Goal: Task Accomplishment & Management: Use online tool/utility

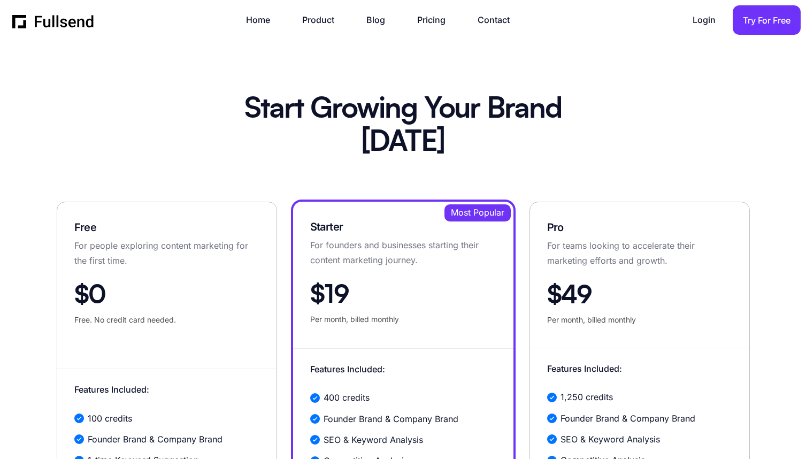
scroll to position [41, 0]
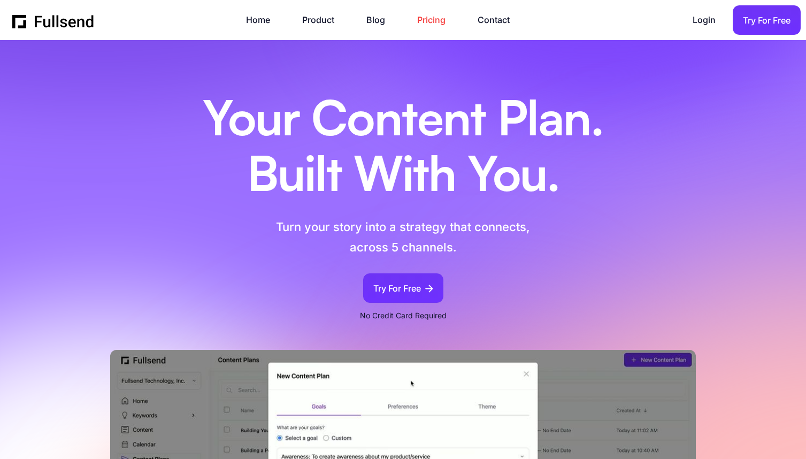
click at [430, 21] on link "Pricing" at bounding box center [436, 20] width 39 height 14
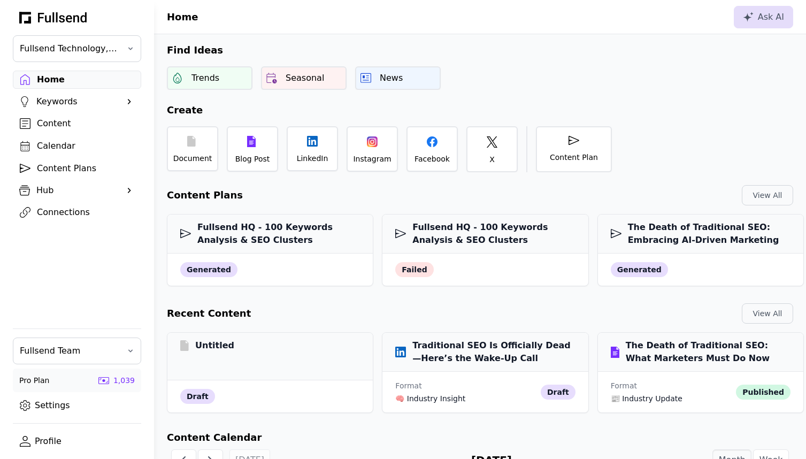
click at [81, 169] on div "Content Plans" at bounding box center [85, 168] width 97 height 13
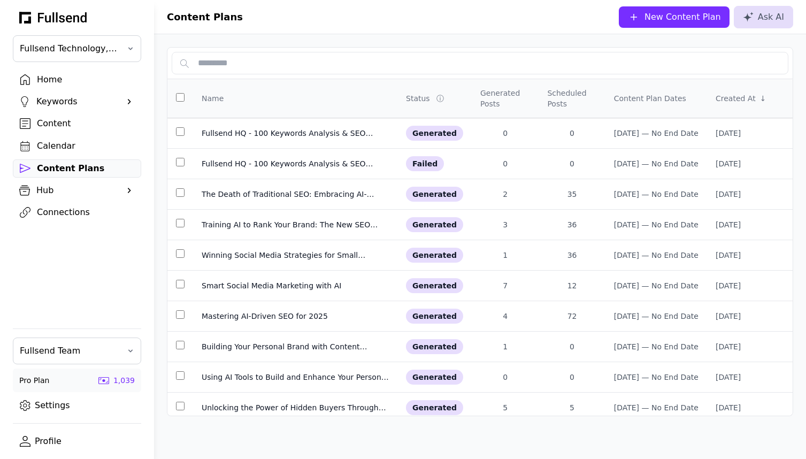
click at [63, 122] on div "Content" at bounding box center [85, 123] width 97 height 13
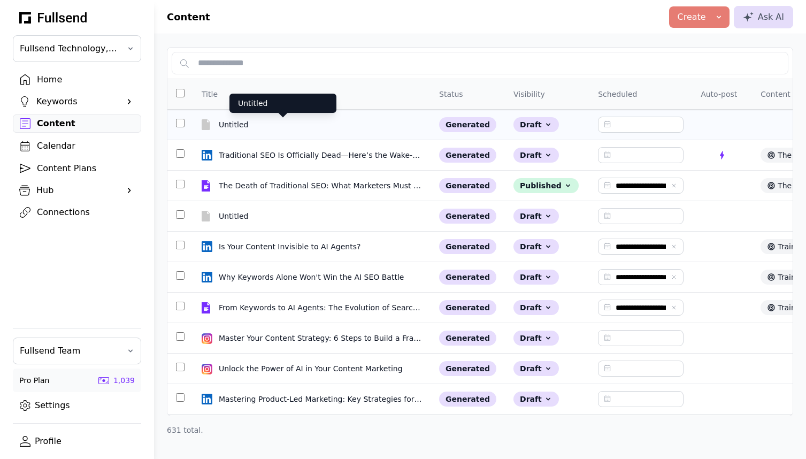
click at [235, 129] on div "Untitled" at bounding box center [283, 124] width 128 height 11
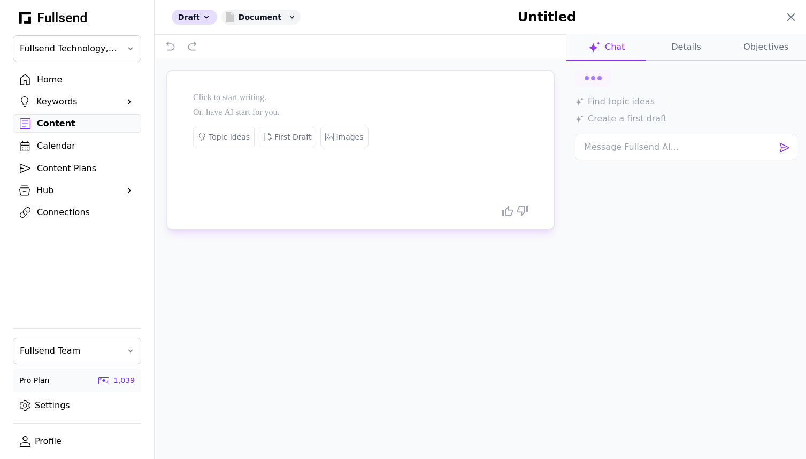
click at [793, 13] on icon at bounding box center [790, 17] width 13 height 13
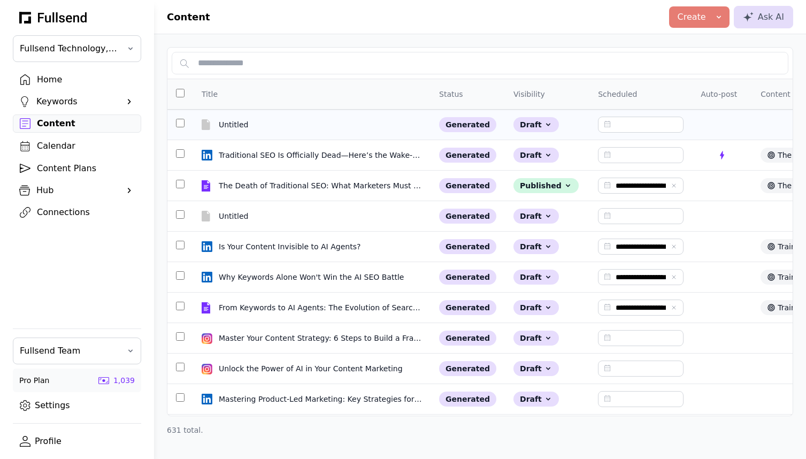
click at [176, 125] on td at bounding box center [180, 125] width 26 height 30
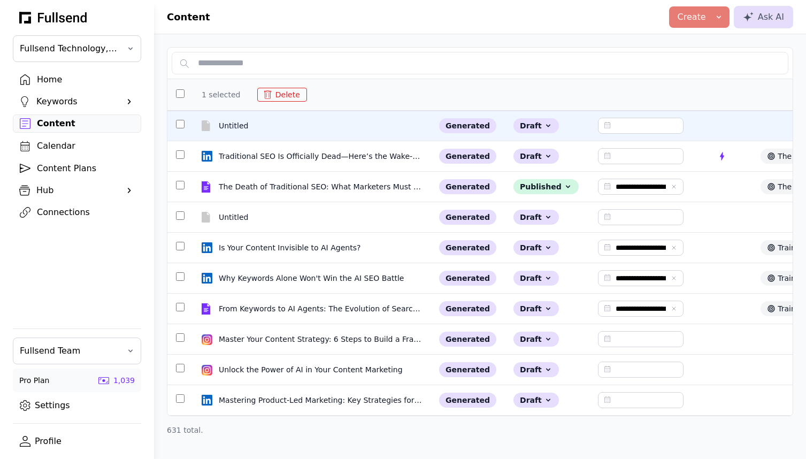
click at [292, 96] on button "Delete" at bounding box center [282, 95] width 50 height 14
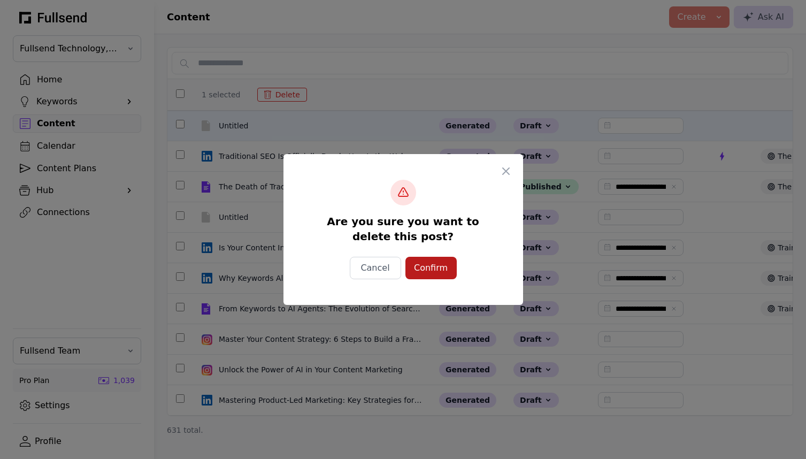
click at [428, 272] on div "Confirm" at bounding box center [431, 267] width 34 height 13
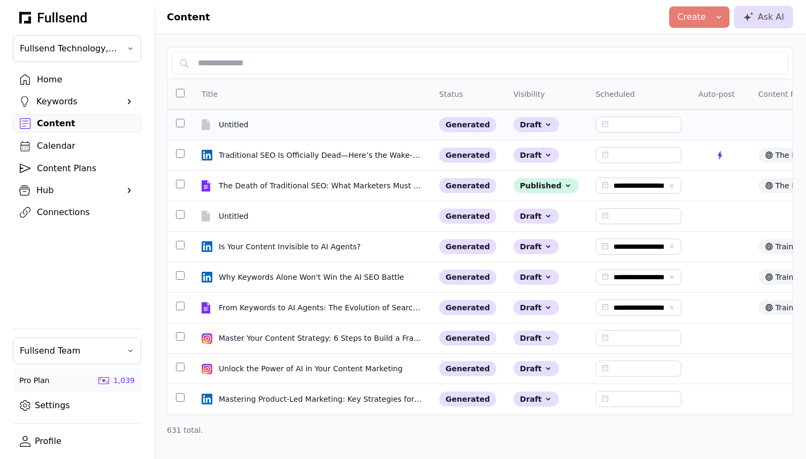
click at [181, 124] on td at bounding box center [180, 125] width 26 height 30
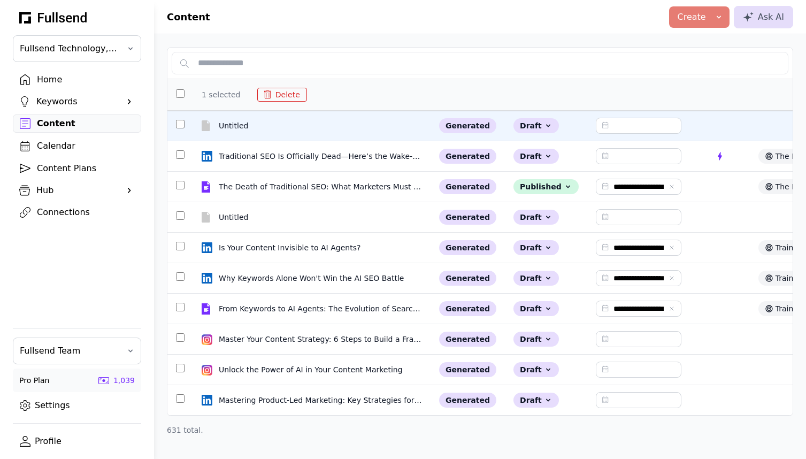
click at [283, 95] on button "Delete" at bounding box center [282, 95] width 50 height 14
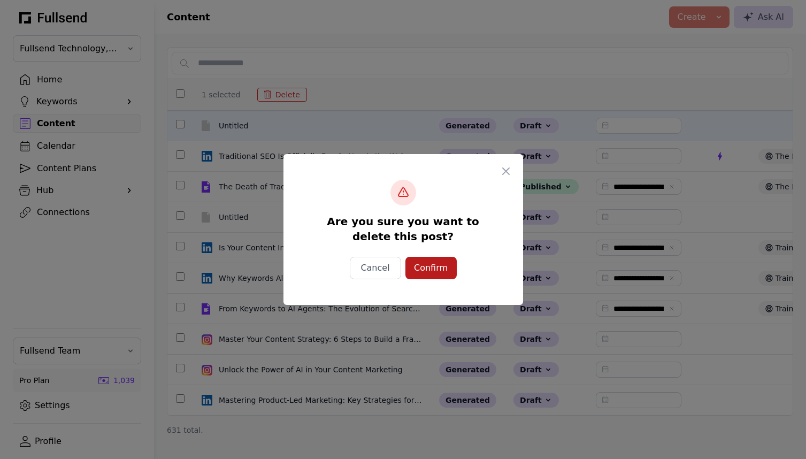
click at [420, 263] on div "Confirm" at bounding box center [431, 267] width 34 height 13
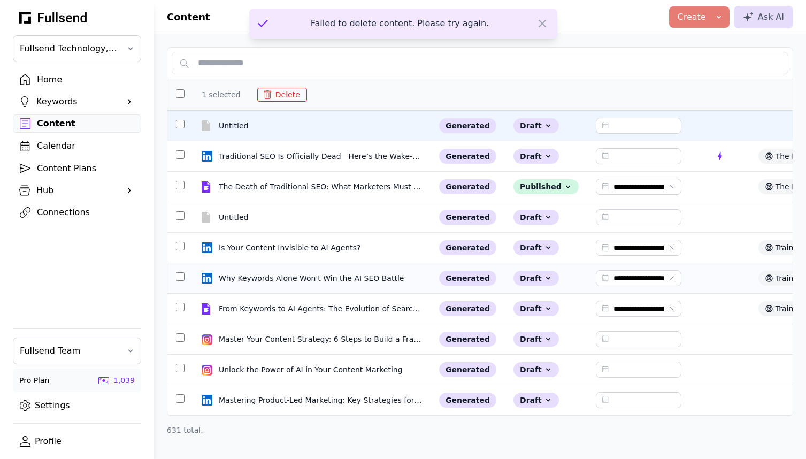
type input "**********"
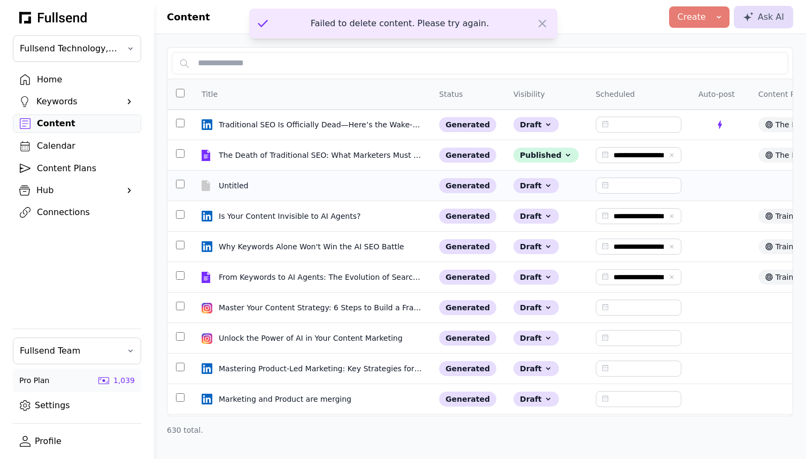
click at [177, 187] on td at bounding box center [180, 186] width 26 height 30
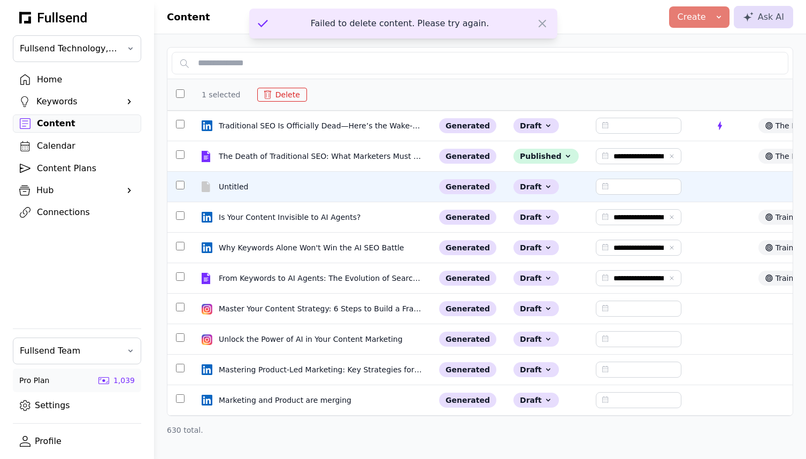
click at [288, 94] on button "Delete" at bounding box center [282, 95] width 50 height 14
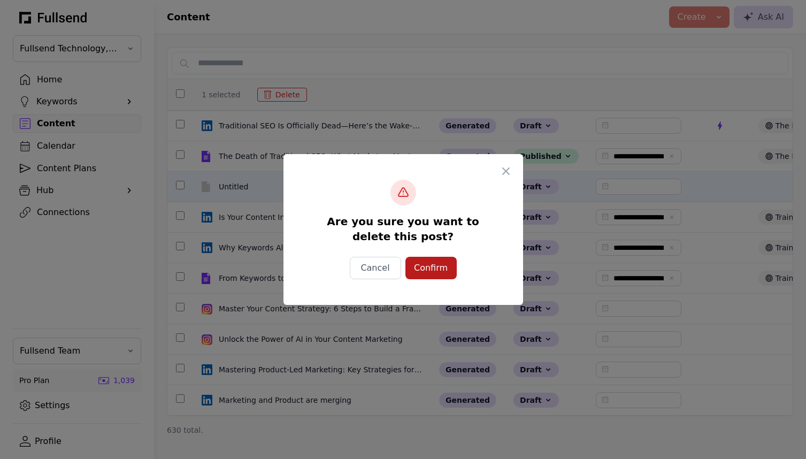
click at [436, 273] on div "Confirm" at bounding box center [431, 267] width 34 height 13
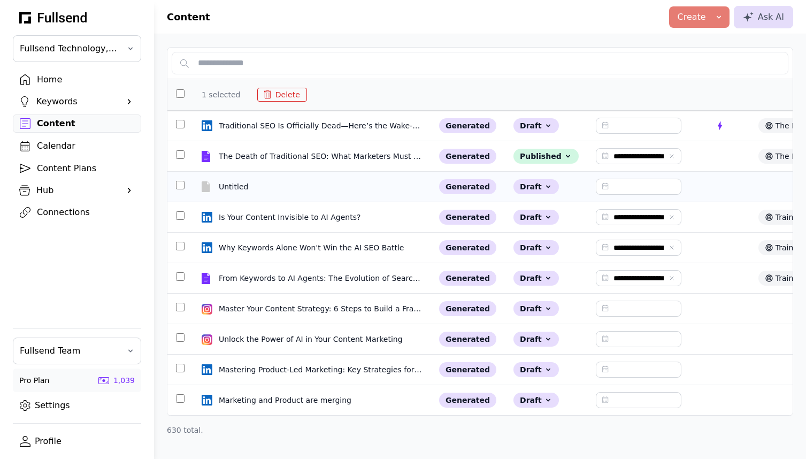
click at [180, 187] on td at bounding box center [180, 187] width 26 height 30
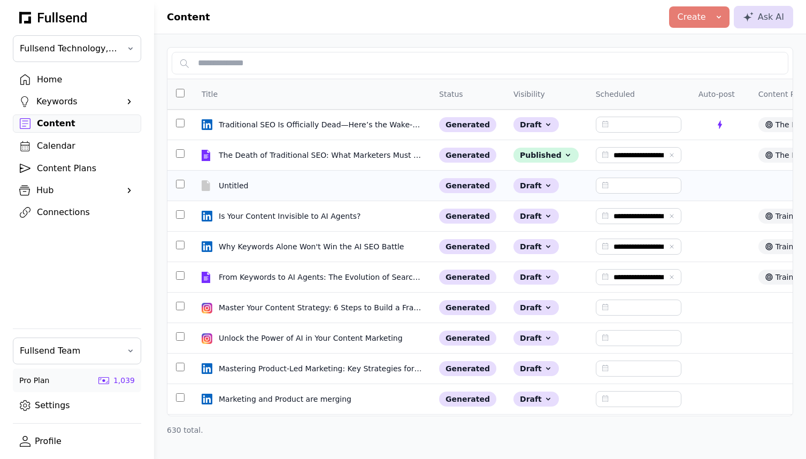
click at [180, 187] on td at bounding box center [180, 186] width 26 height 30
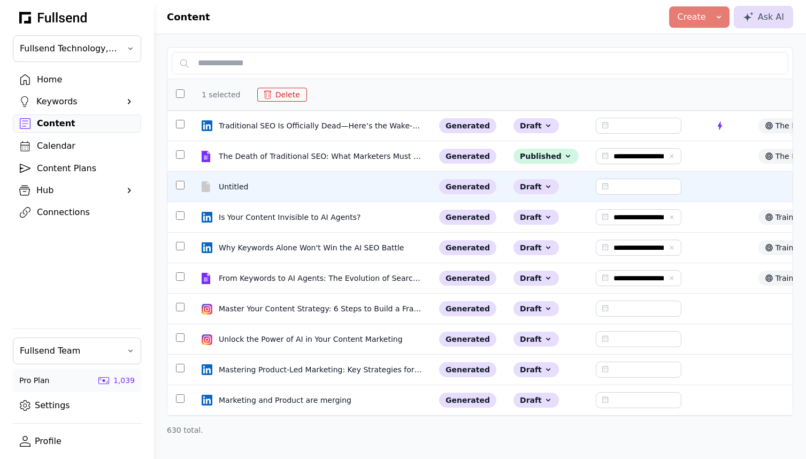
type input "**********"
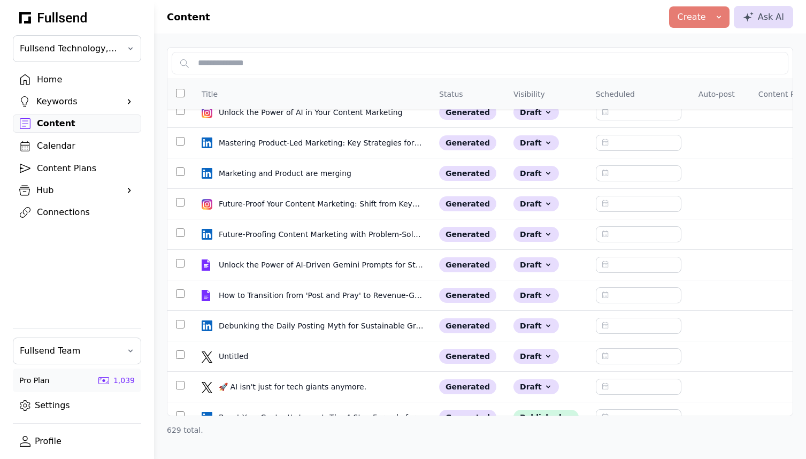
scroll to position [290, 0]
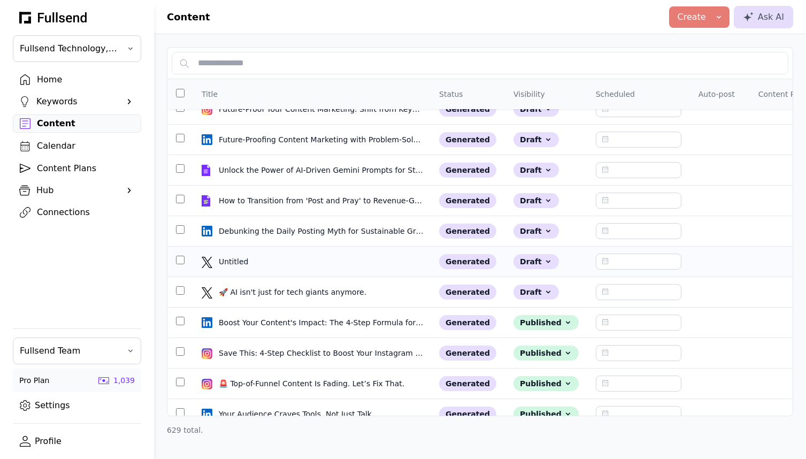
click at [182, 263] on td at bounding box center [180, 261] width 26 height 30
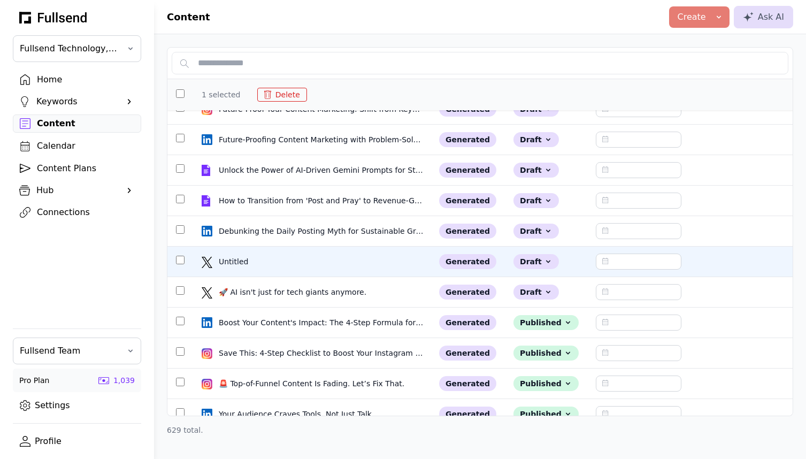
click at [276, 92] on button "Delete" at bounding box center [282, 95] width 50 height 14
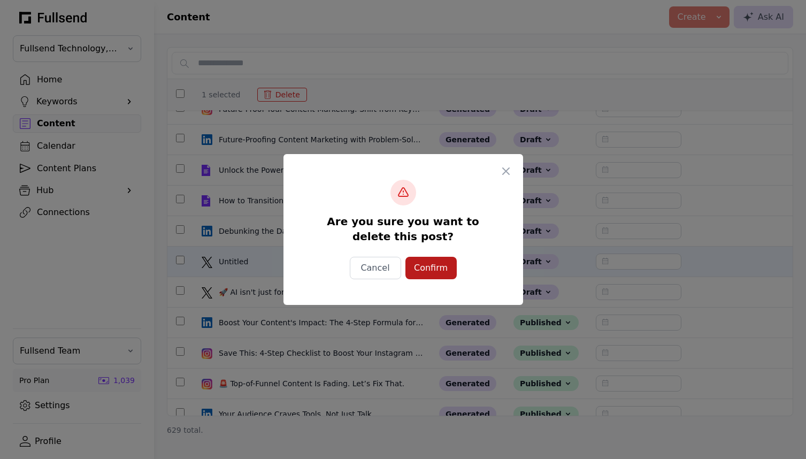
click at [430, 267] on div "Confirm" at bounding box center [431, 267] width 34 height 13
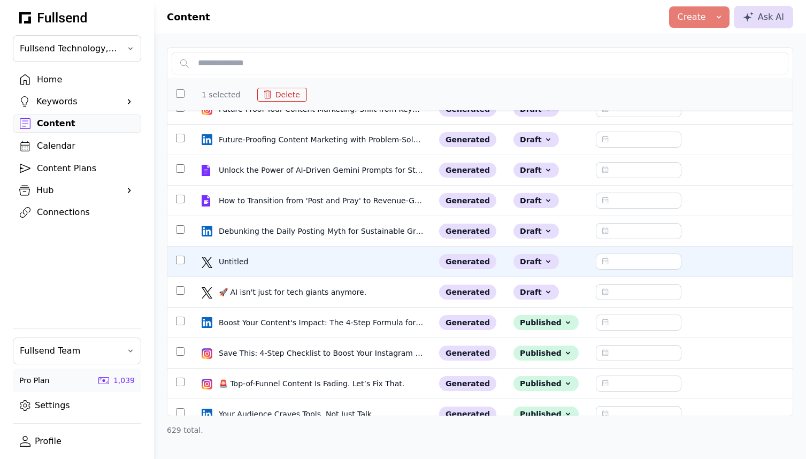
type input "**********"
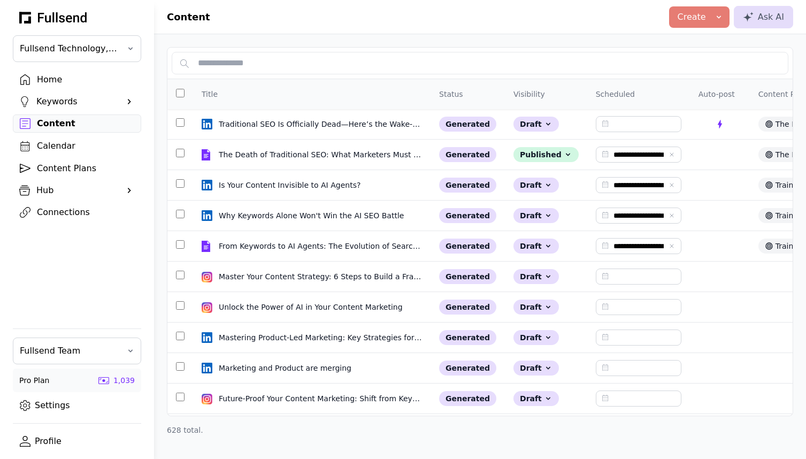
scroll to position [0, 0]
click at [60, 79] on div "Home" at bounding box center [85, 79] width 97 height 13
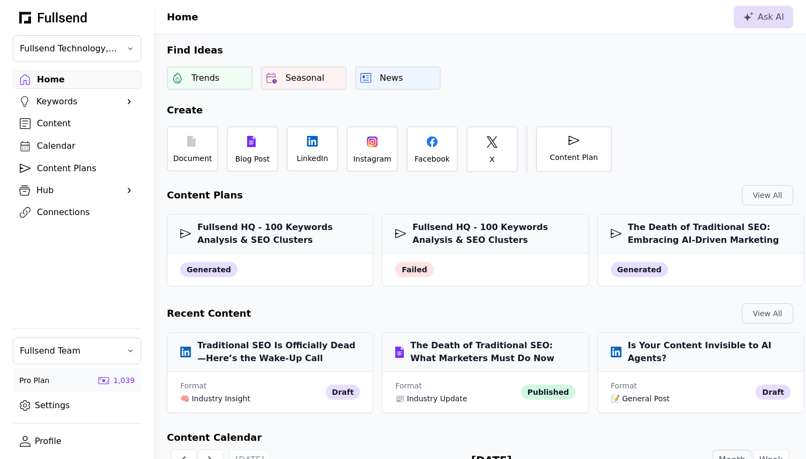
click at [50, 145] on div "Calendar" at bounding box center [85, 146] width 97 height 13
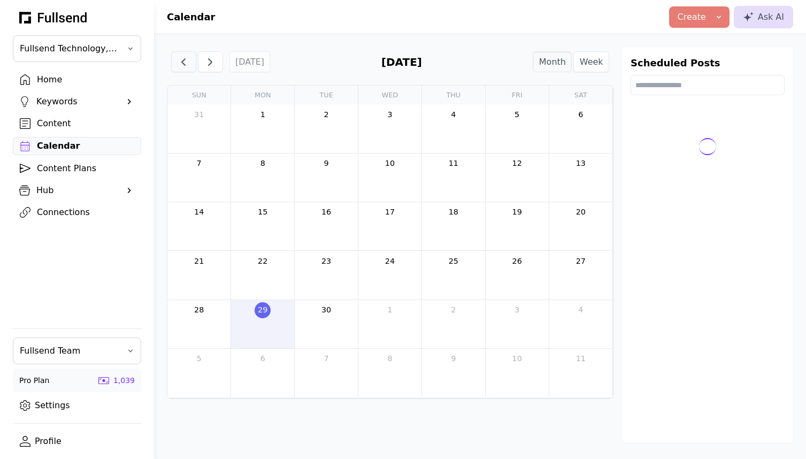
click at [183, 71] on button "button" at bounding box center [183, 61] width 25 height 21
click at [208, 67] on span "button" at bounding box center [210, 62] width 13 height 13
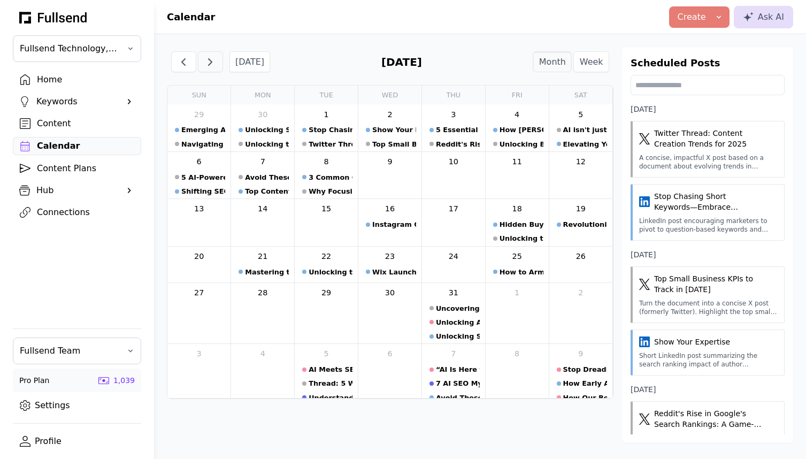
click at [218, 61] on button "button" at bounding box center [210, 61] width 25 height 21
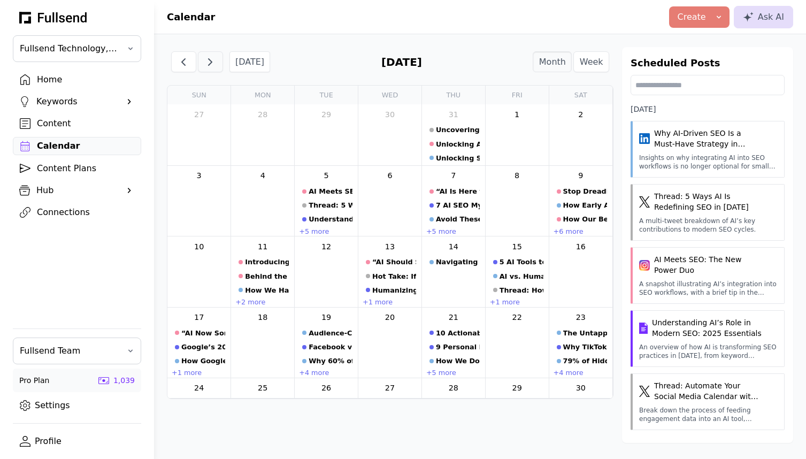
click at [218, 61] on button "button" at bounding box center [210, 61] width 25 height 21
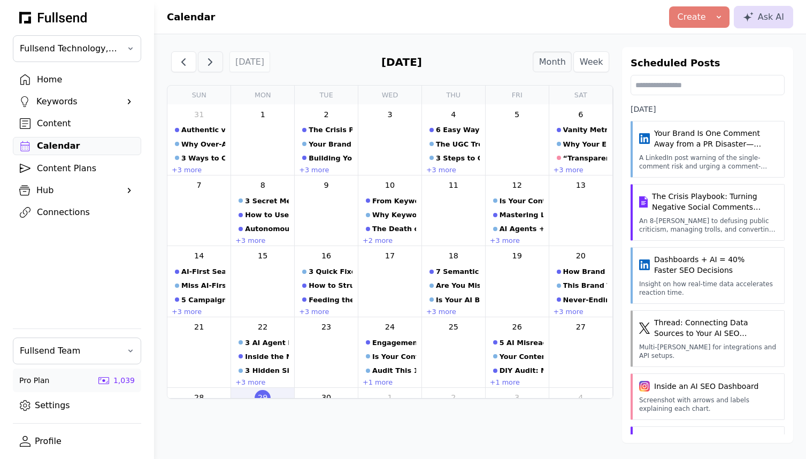
click at [218, 61] on button "button" at bounding box center [210, 61] width 25 height 21
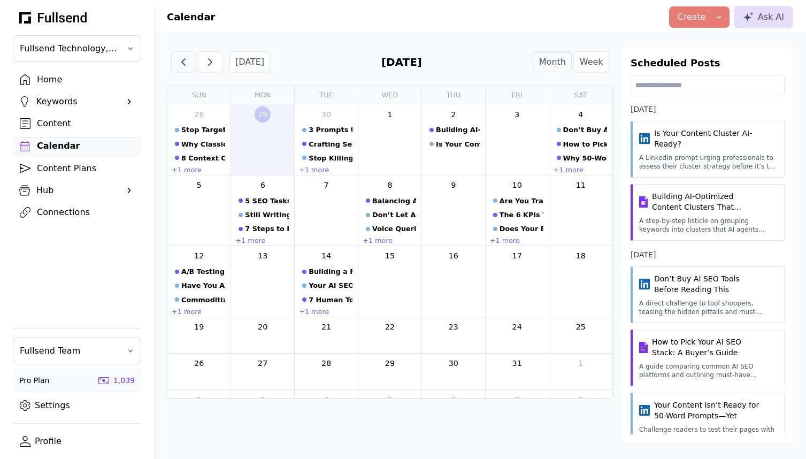
click at [181, 61] on span "button" at bounding box center [183, 62] width 13 height 13
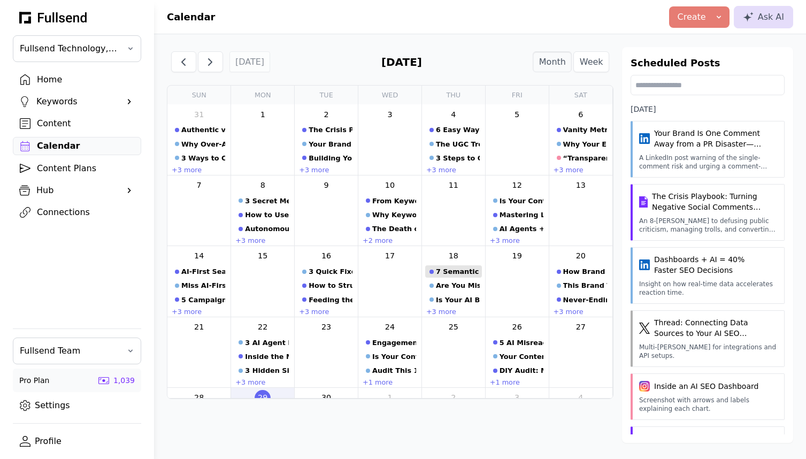
click at [447, 273] on div "7 Semantic Signals Every AI Agent Craves" at bounding box center [458, 271] width 44 height 10
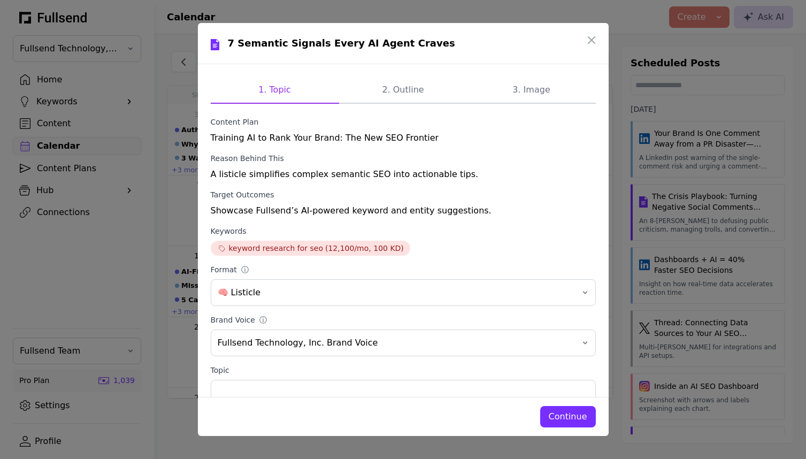
scroll to position [87, 0]
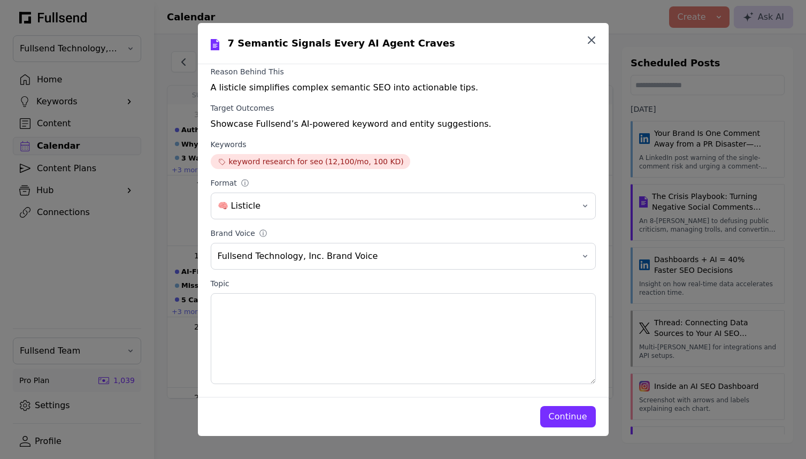
click at [591, 38] on icon "button" at bounding box center [591, 40] width 13 height 13
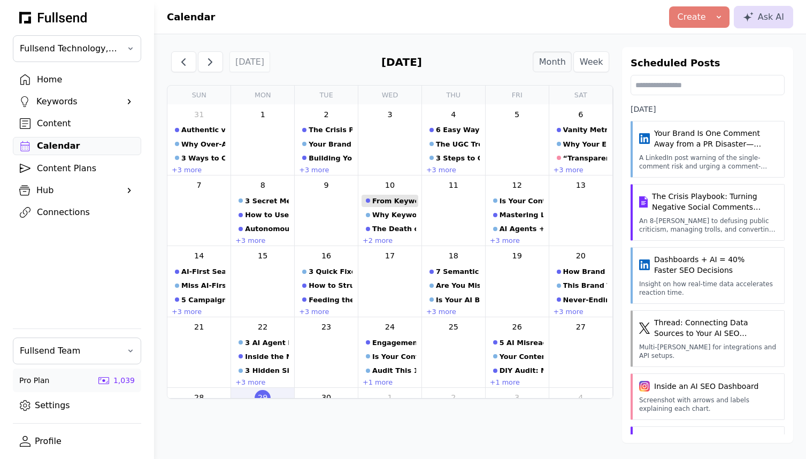
click at [399, 204] on div "From Keywords to AI Agents: The Evolution of Search Ranking" at bounding box center [394, 201] width 44 height 10
select select "**"
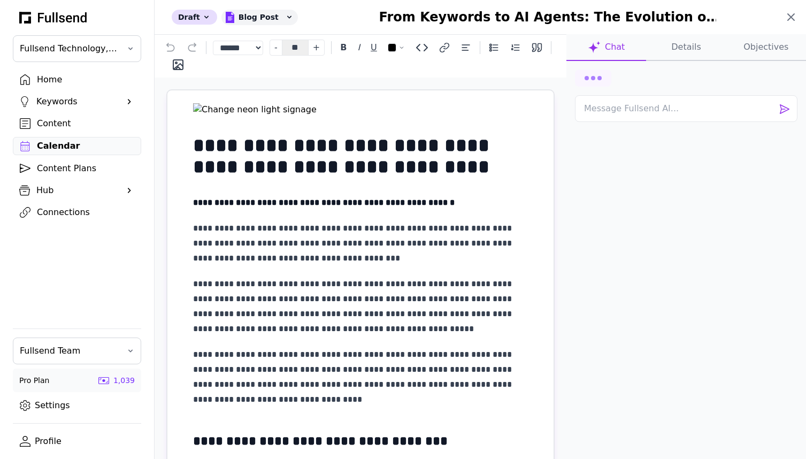
click at [795, 19] on icon at bounding box center [790, 17] width 13 height 13
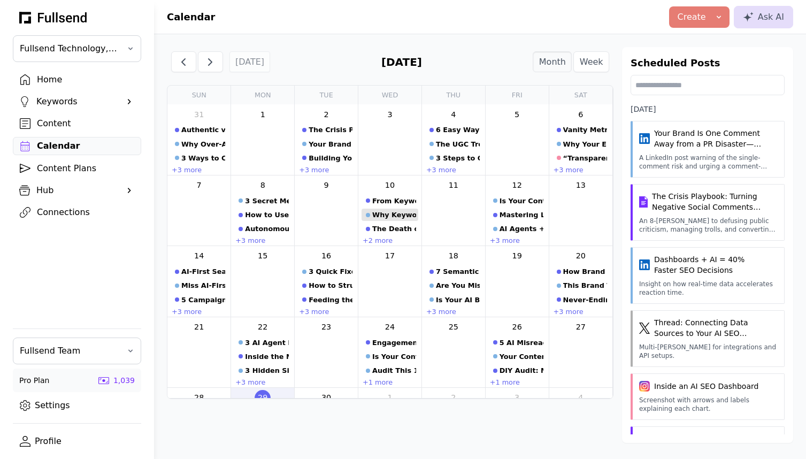
click at [391, 218] on div "Why Keywords Alone Won't Win the AI SEO Battle" at bounding box center [394, 215] width 44 height 10
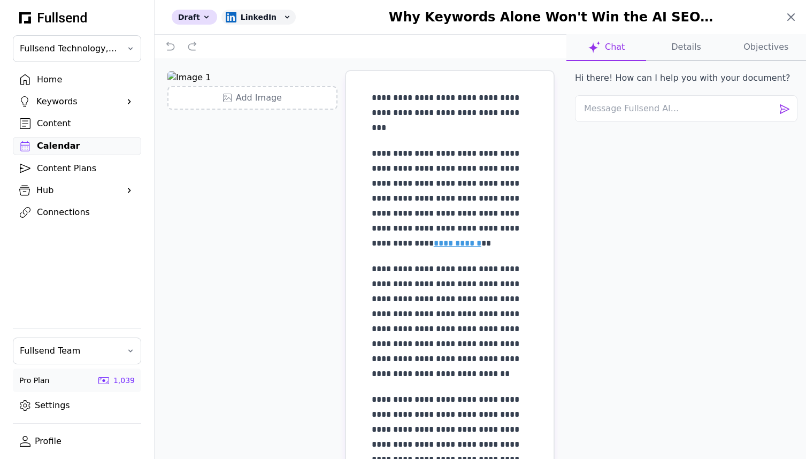
click at [790, 16] on icon at bounding box center [791, 17] width 6 height 6
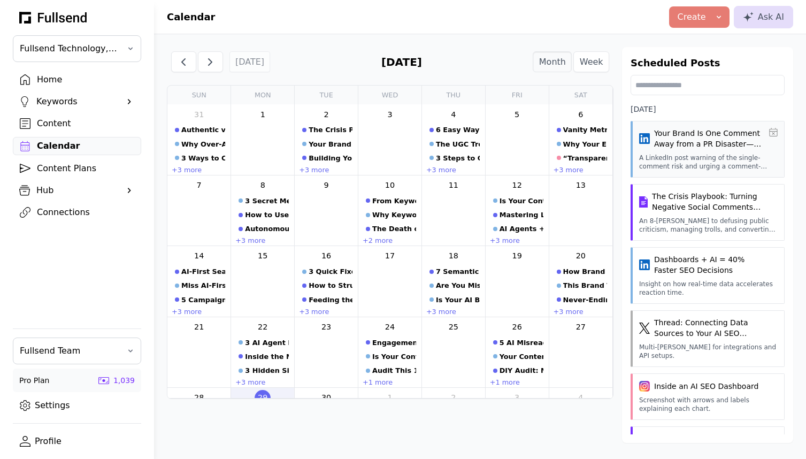
click at [705, 138] on h3 "Your Brand Is One Comment Away from a PR Disaster—Are You Prepared?" at bounding box center [708, 138] width 109 height 21
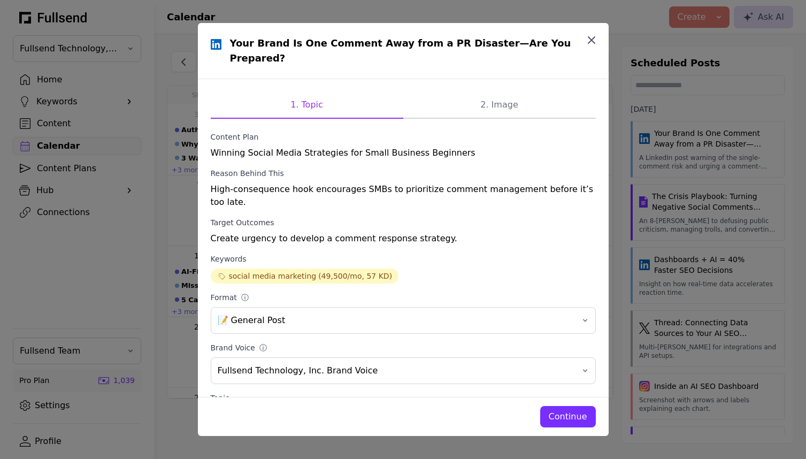
click at [589, 41] on icon "button" at bounding box center [591, 40] width 6 height 6
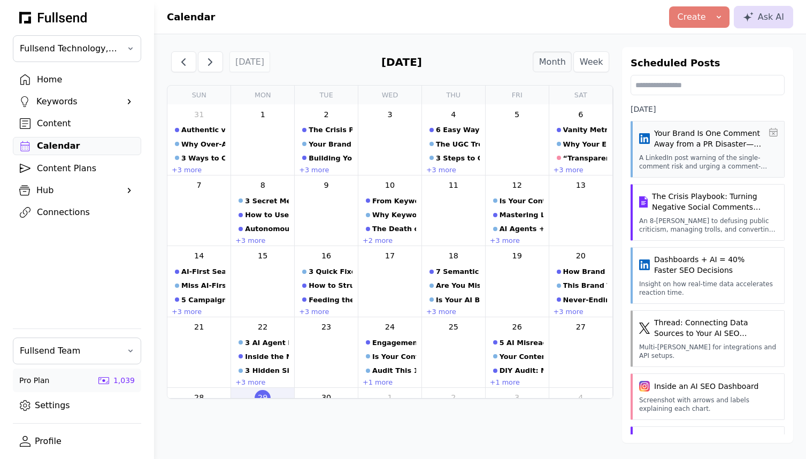
click at [773, 134] on icon at bounding box center [773, 132] width 9 height 9
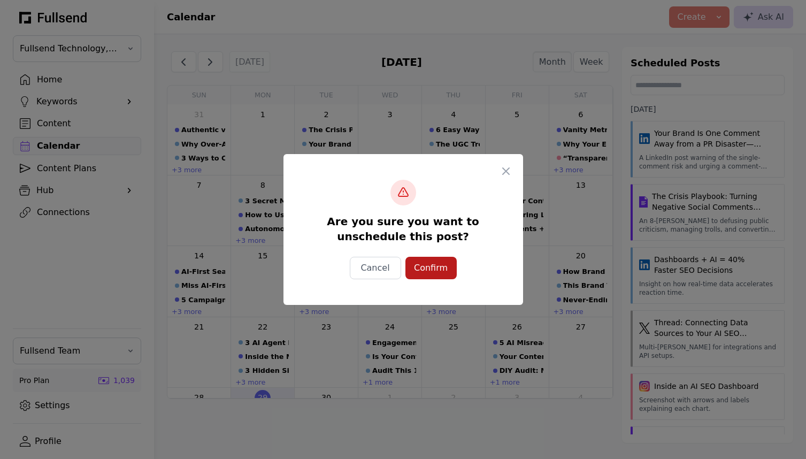
click at [423, 267] on div "Confirm" at bounding box center [431, 267] width 34 height 13
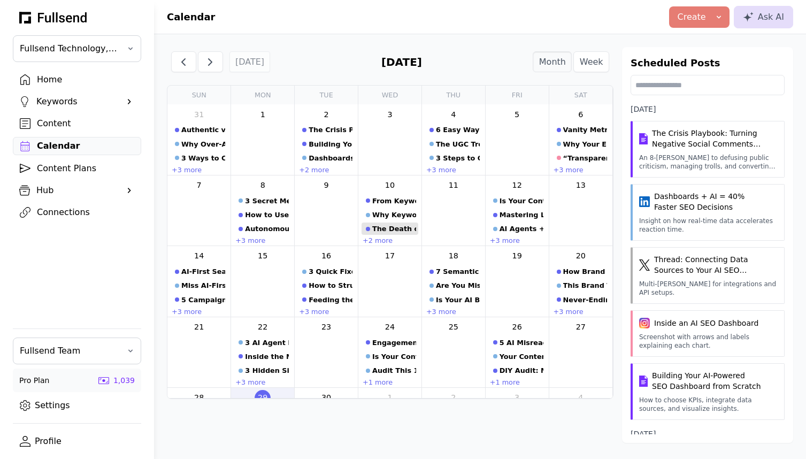
click at [396, 231] on div "The Death of Traditional SEO: What Marketers Must Do Now" at bounding box center [394, 229] width 44 height 10
select select "**"
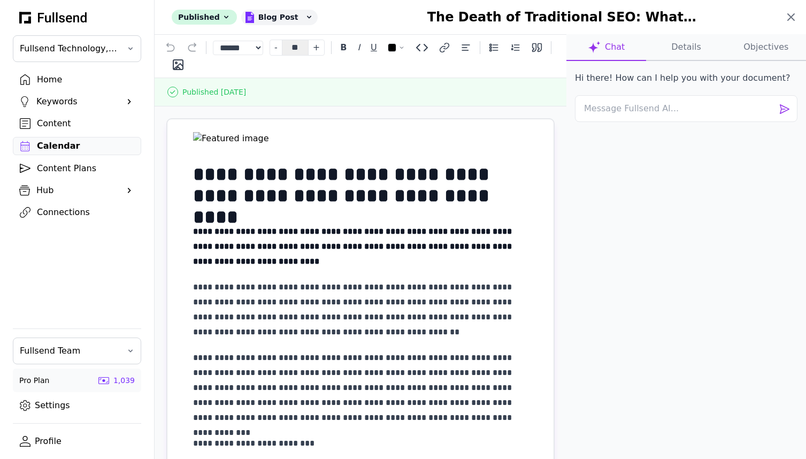
click at [793, 14] on icon at bounding box center [791, 17] width 6 height 6
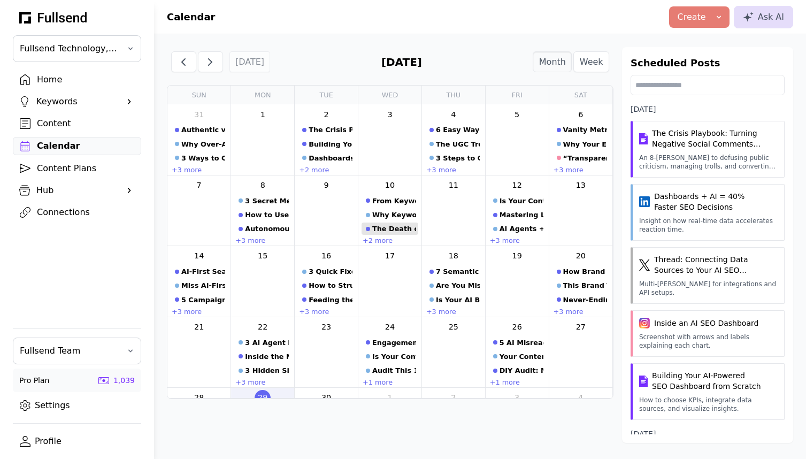
click at [393, 231] on div "The Death of Traditional SEO: What Marketers Must Do Now" at bounding box center [394, 229] width 44 height 10
select select "**"
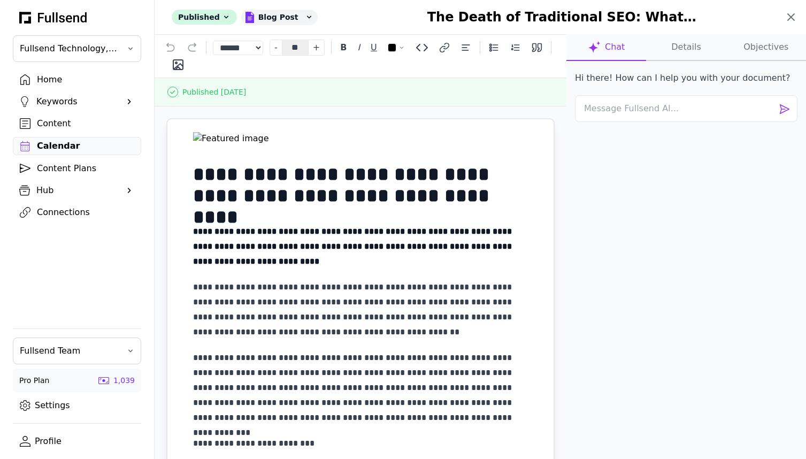
click at [788, 17] on icon at bounding box center [790, 17] width 13 height 13
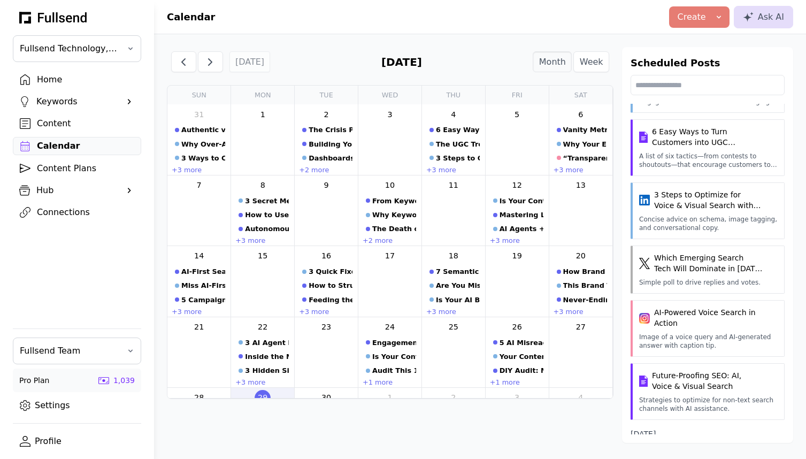
scroll to position [600, 0]
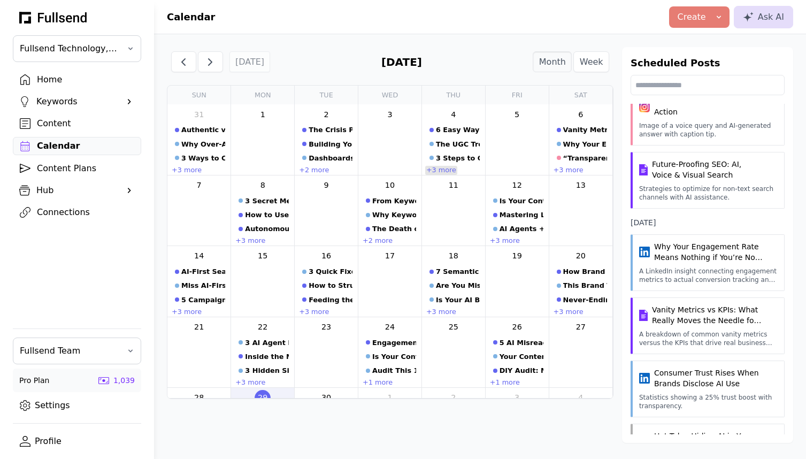
click at [444, 170] on link "+3 more" at bounding box center [441, 170] width 32 height 9
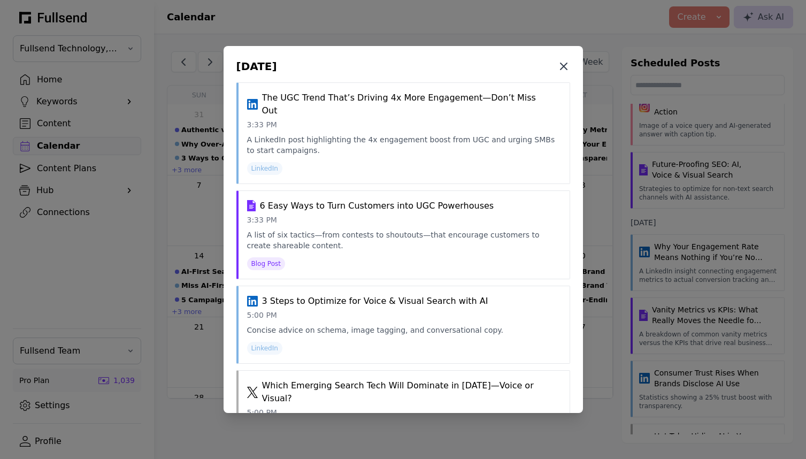
click at [565, 63] on icon at bounding box center [563, 66] width 6 height 6
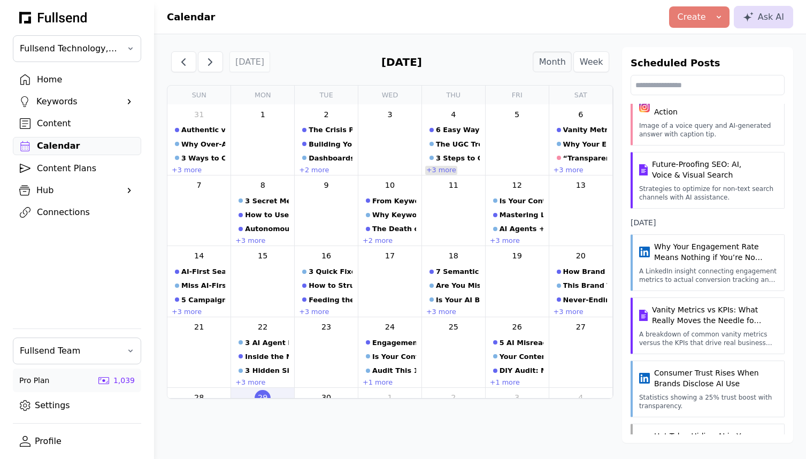
click at [446, 172] on link "+3 more" at bounding box center [441, 170] width 32 height 9
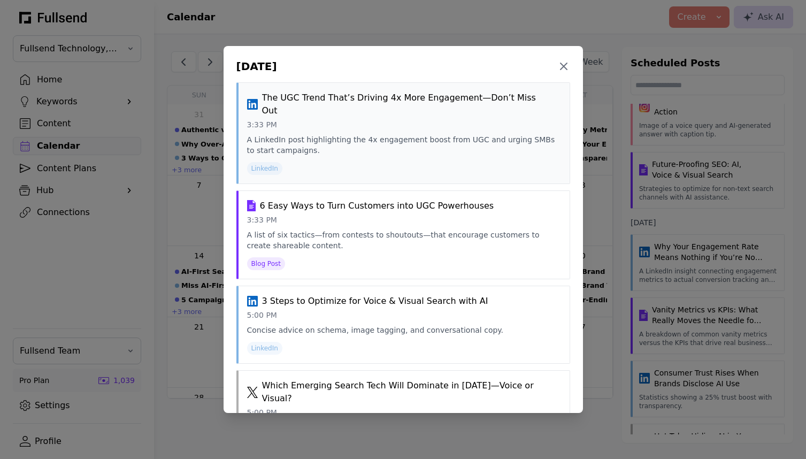
click at [457, 134] on div "A LinkedIn post highlighting the 4x engagement boost from UGC and urging SMBs t…" at bounding box center [404, 144] width 314 height 21
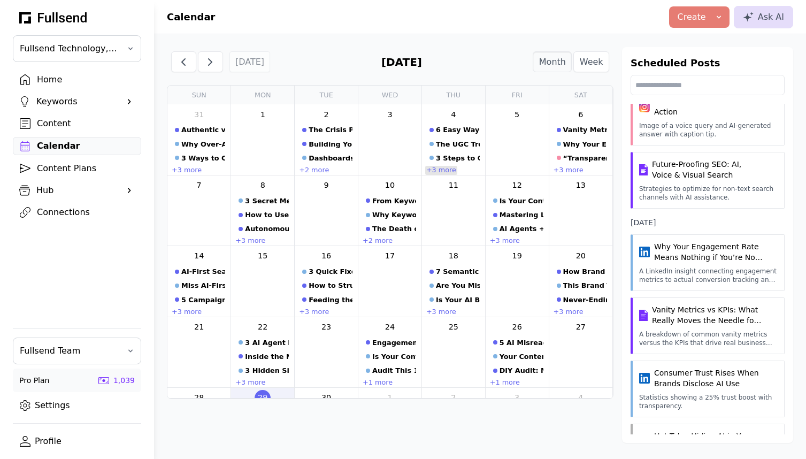
click at [444, 167] on link "+3 more" at bounding box center [441, 170] width 32 height 9
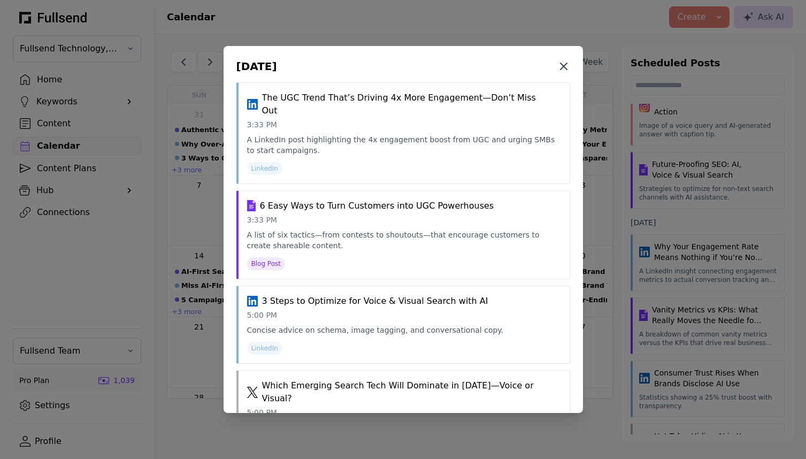
click at [560, 68] on icon at bounding box center [563, 66] width 13 height 13
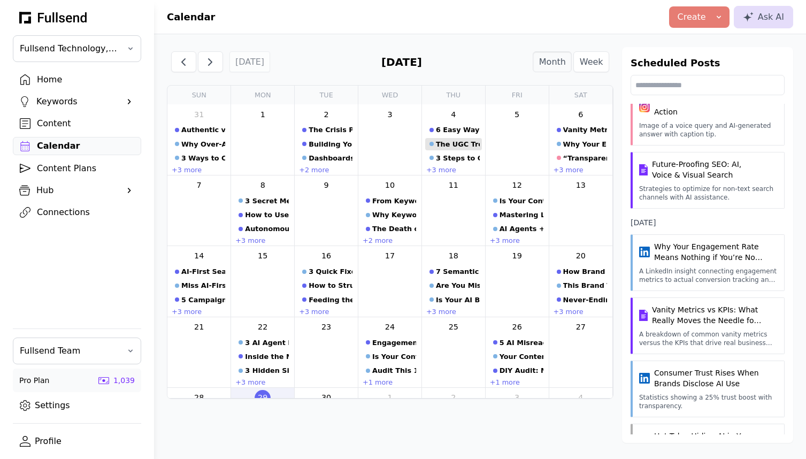
click at [455, 144] on div "The UGC Trend That’s Driving 4x More Engagement—Don’t Miss Out" at bounding box center [458, 144] width 44 height 10
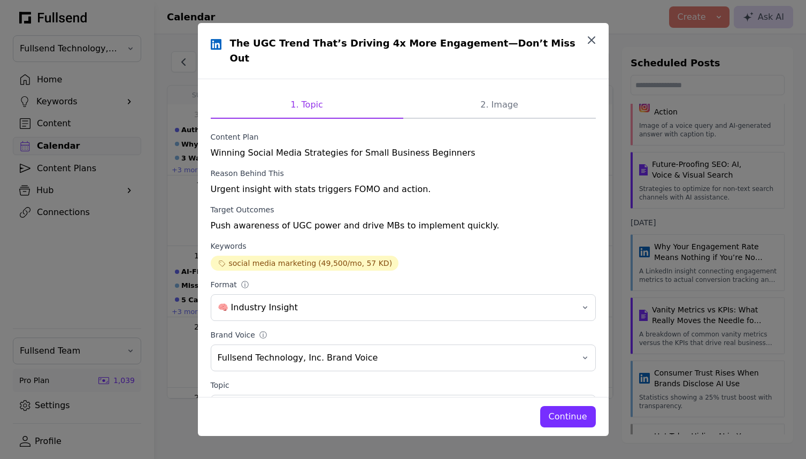
click at [590, 42] on icon "button" at bounding box center [591, 40] width 6 height 6
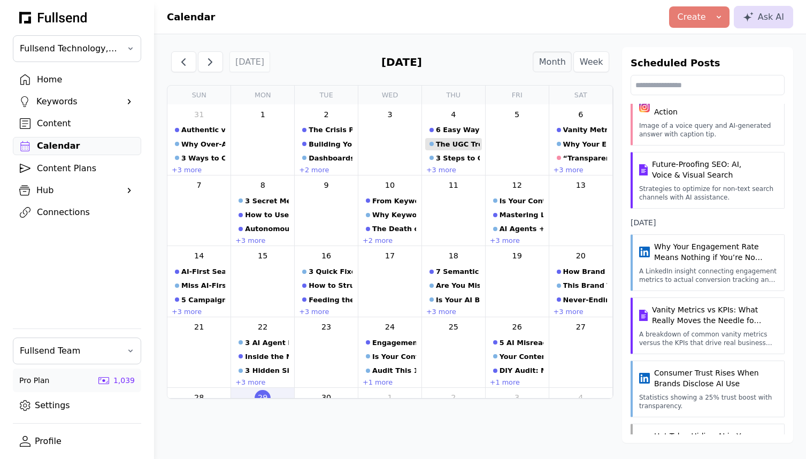
click at [468, 142] on div "The UGC Trend That’s Driving 4x More Engagement—Don’t Miss Out" at bounding box center [458, 144] width 44 height 10
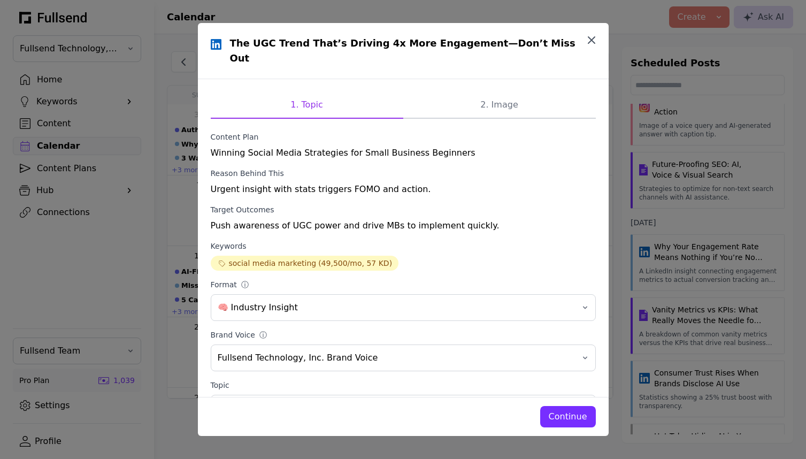
click at [593, 36] on icon "button" at bounding box center [591, 40] width 13 height 13
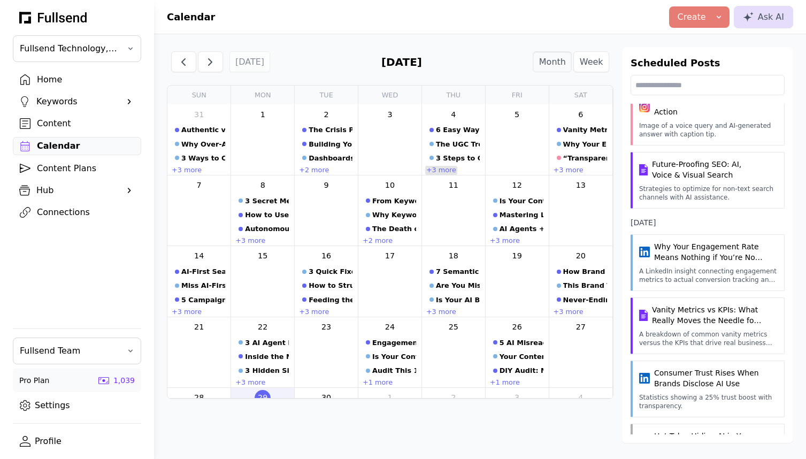
click at [437, 167] on link "+3 more" at bounding box center [441, 170] width 32 height 9
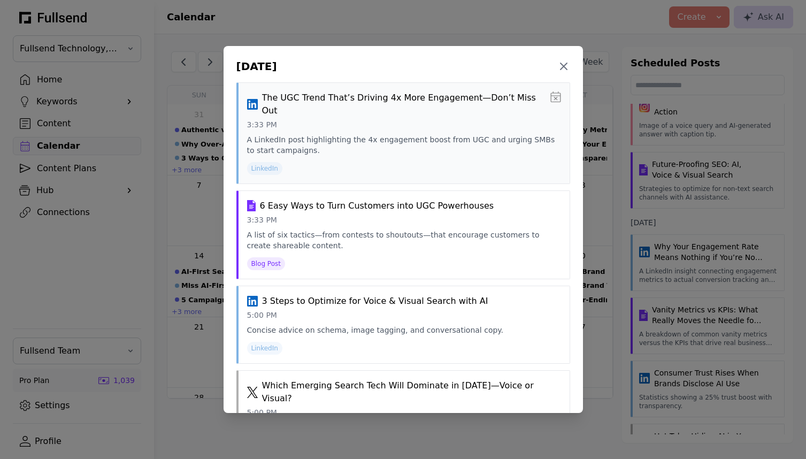
click at [555, 96] on icon at bounding box center [555, 96] width 10 height 11
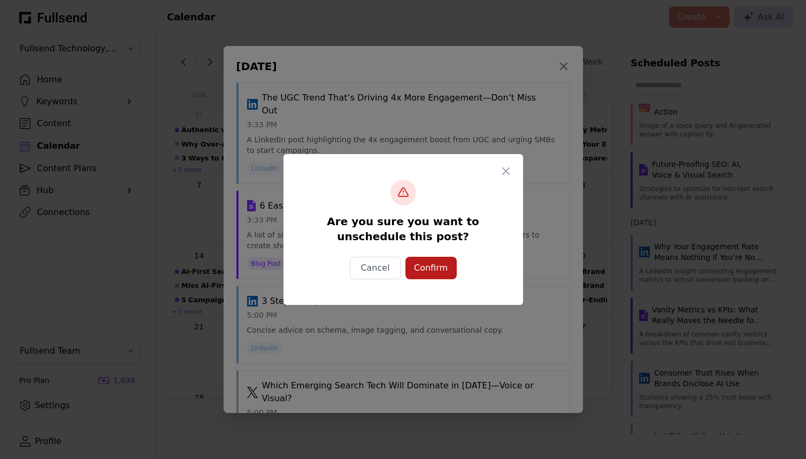
click at [442, 269] on div "Confirm" at bounding box center [431, 267] width 34 height 13
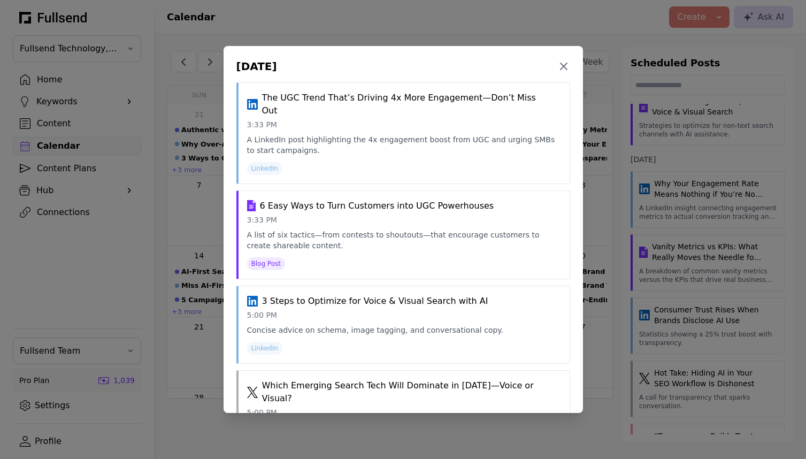
scroll to position [537, 0]
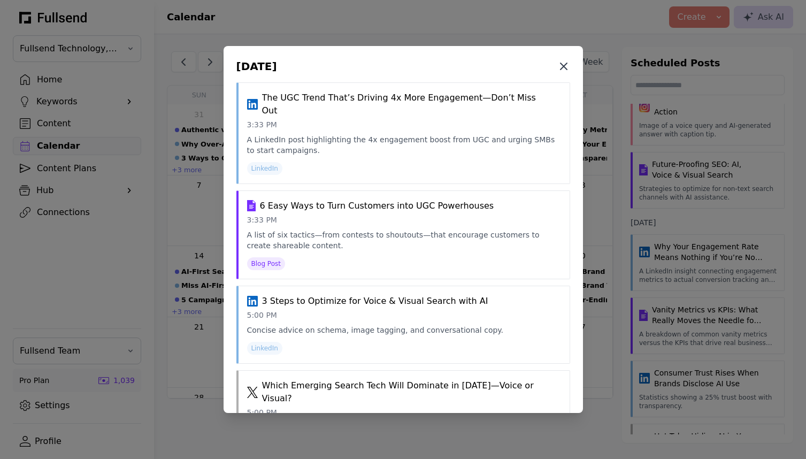
click at [565, 65] on icon at bounding box center [563, 66] width 6 height 6
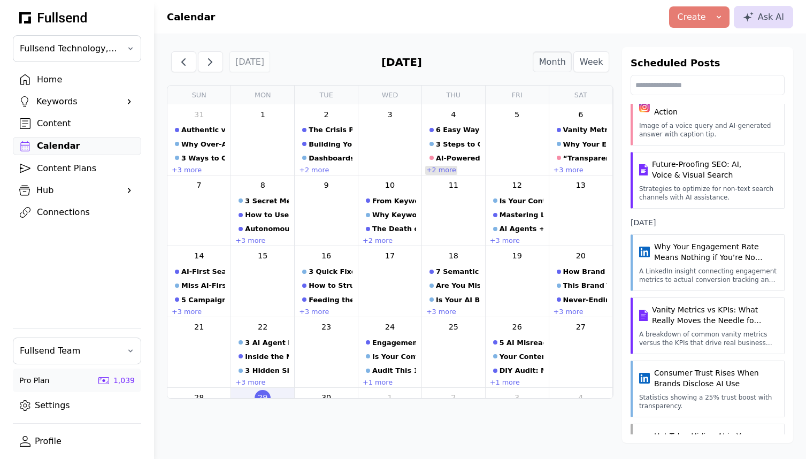
click at [448, 169] on link "+2 more" at bounding box center [441, 170] width 32 height 9
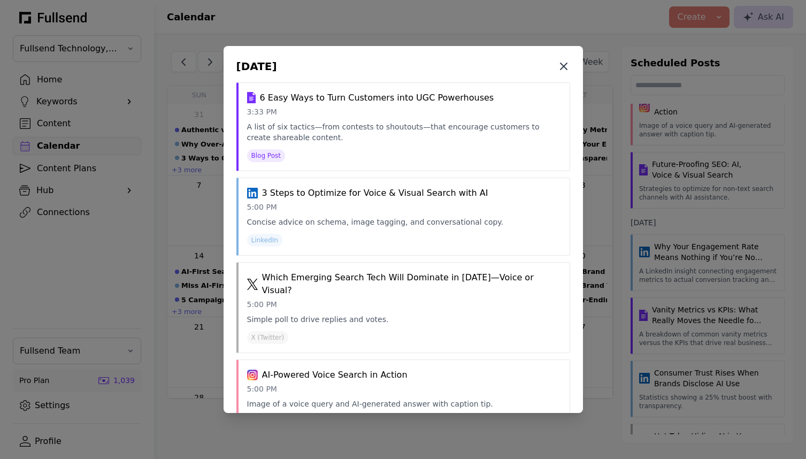
click at [565, 68] on icon at bounding box center [563, 66] width 6 height 6
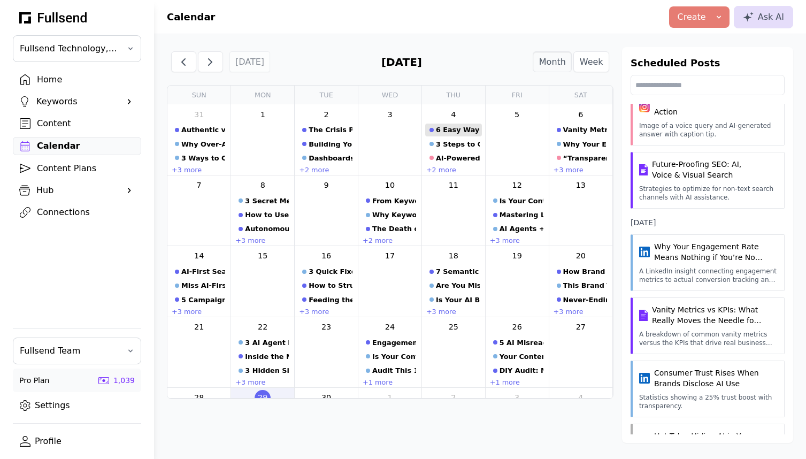
click at [456, 134] on div "6 Easy Ways to Turn Customers into UGC Powerhouses" at bounding box center [458, 130] width 44 height 10
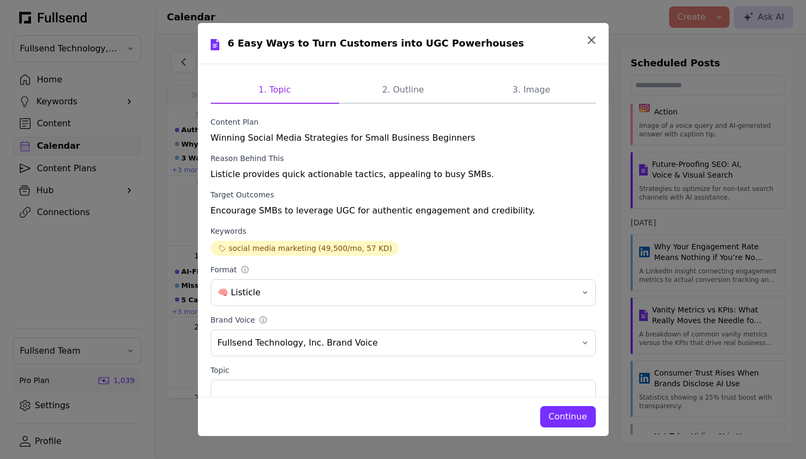
click at [593, 39] on icon "button" at bounding box center [591, 40] width 13 height 13
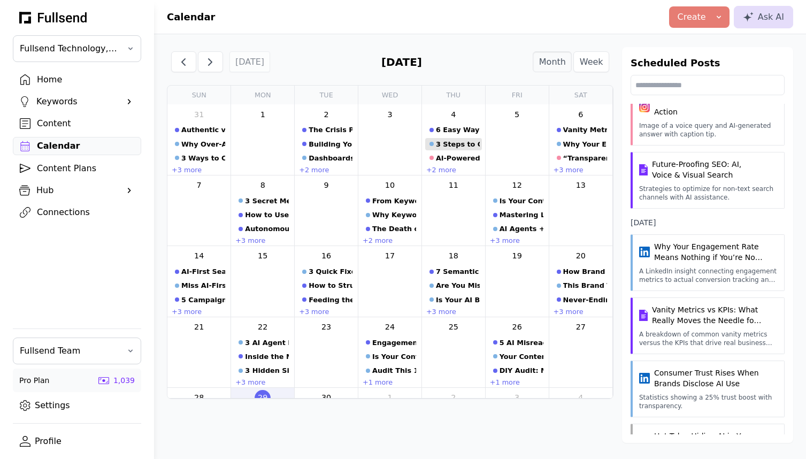
click at [448, 147] on div "3 Steps to Optimize for Voice & Visual Search with AI" at bounding box center [458, 144] width 44 height 10
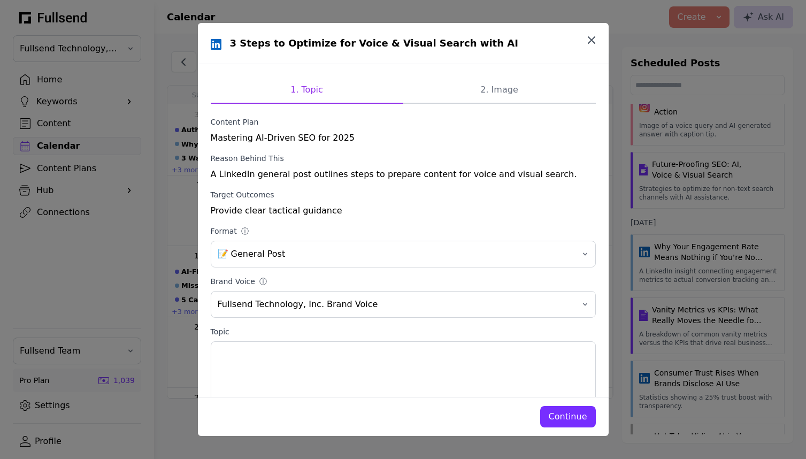
click at [590, 42] on icon "button" at bounding box center [591, 40] width 6 height 6
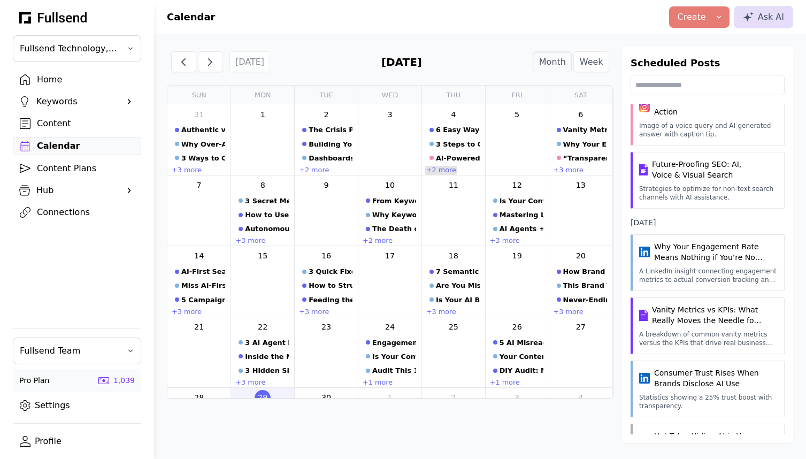
click at [446, 172] on link "+2 more" at bounding box center [441, 170] width 32 height 9
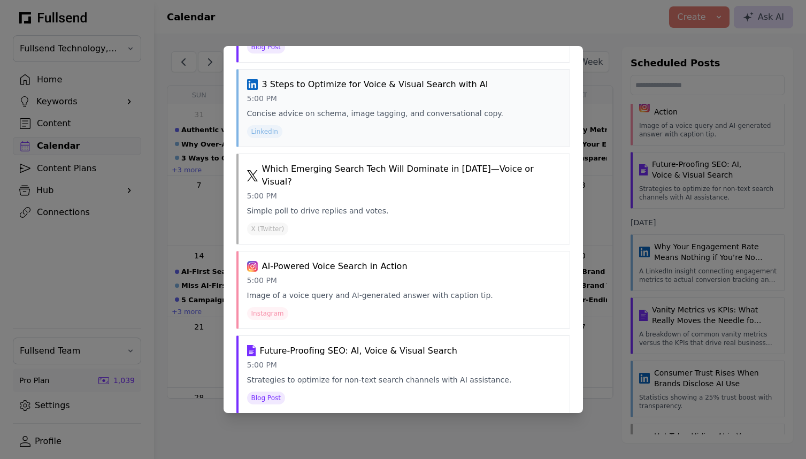
scroll to position [0, 0]
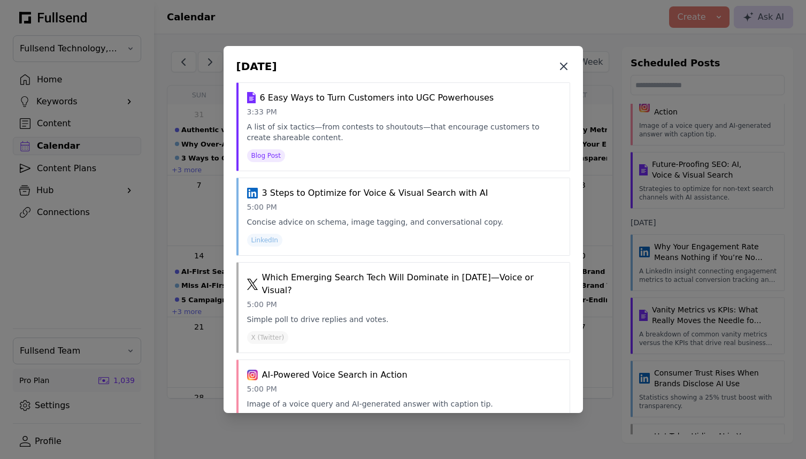
click at [559, 68] on icon at bounding box center [563, 66] width 13 height 13
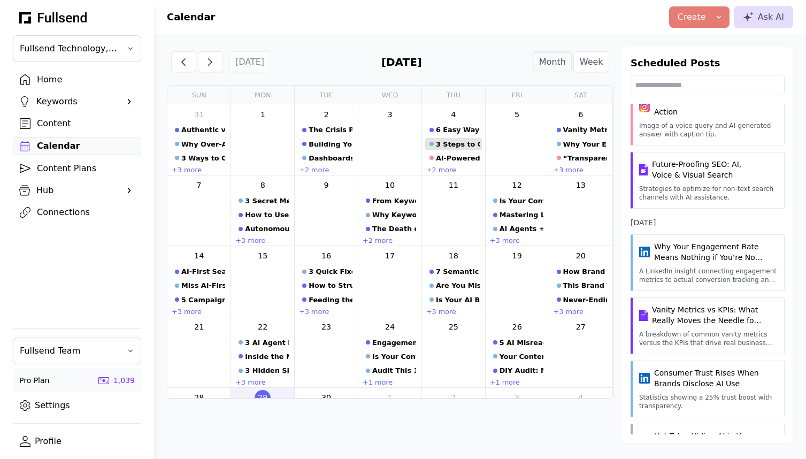
click at [445, 142] on div "3 Steps to Optimize for Voice & Visual Search with AI" at bounding box center [458, 144] width 44 height 10
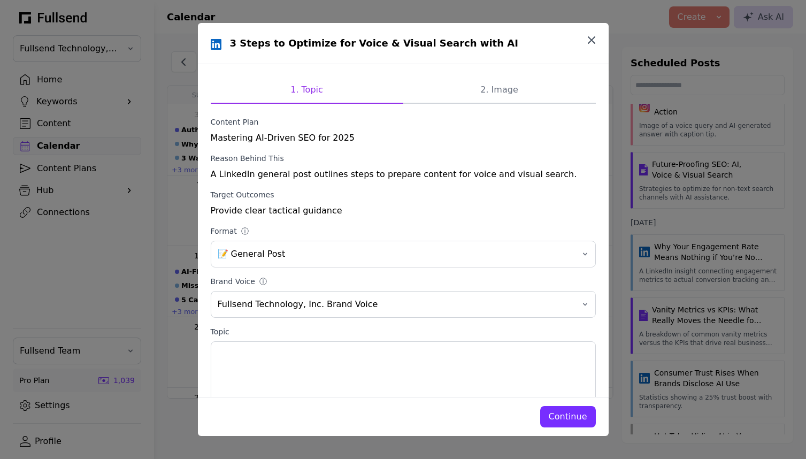
click at [590, 40] on icon "button" at bounding box center [591, 40] width 13 height 13
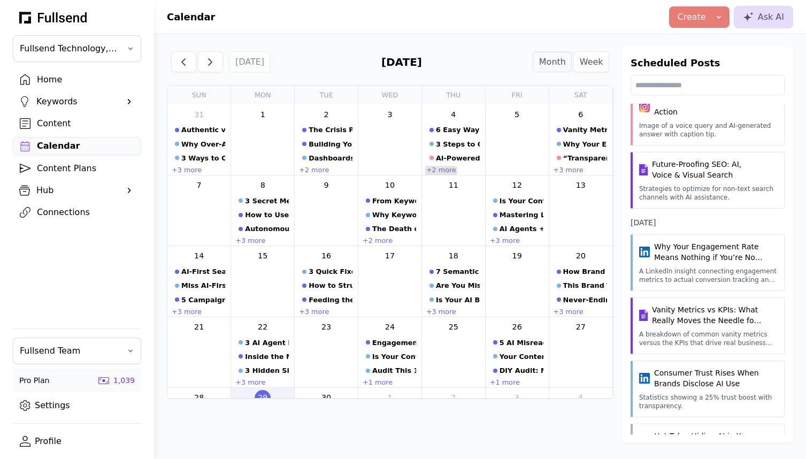
click at [442, 169] on link "+2 more" at bounding box center [441, 170] width 32 height 9
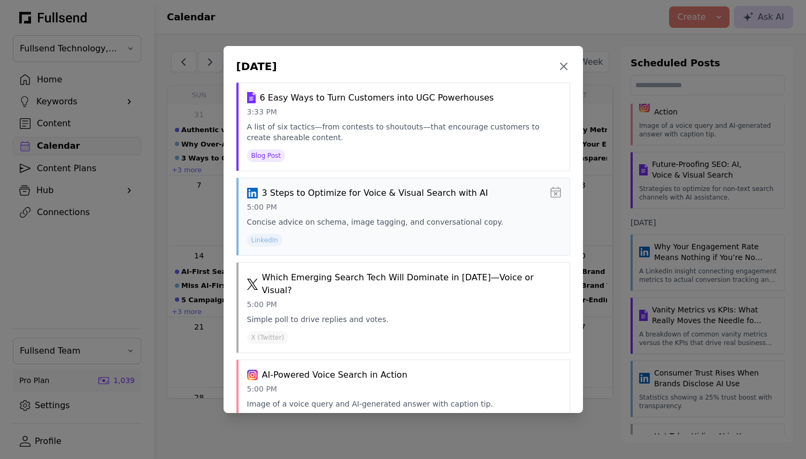
click at [554, 193] on icon at bounding box center [555, 192] width 10 height 11
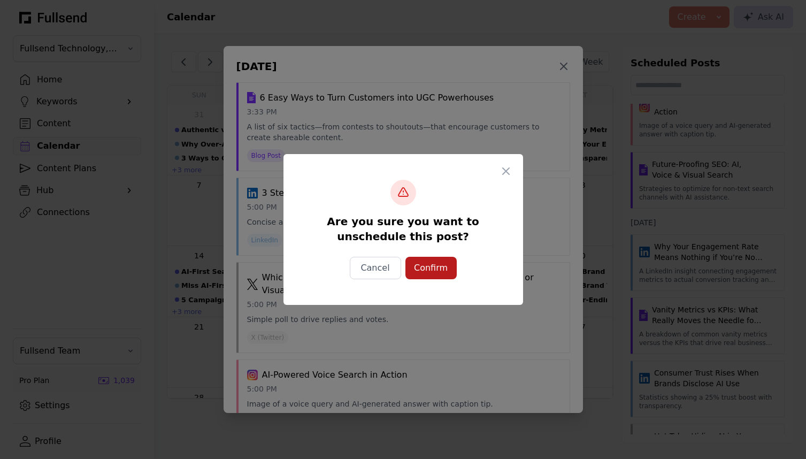
click at [437, 265] on div "Confirm" at bounding box center [431, 267] width 34 height 13
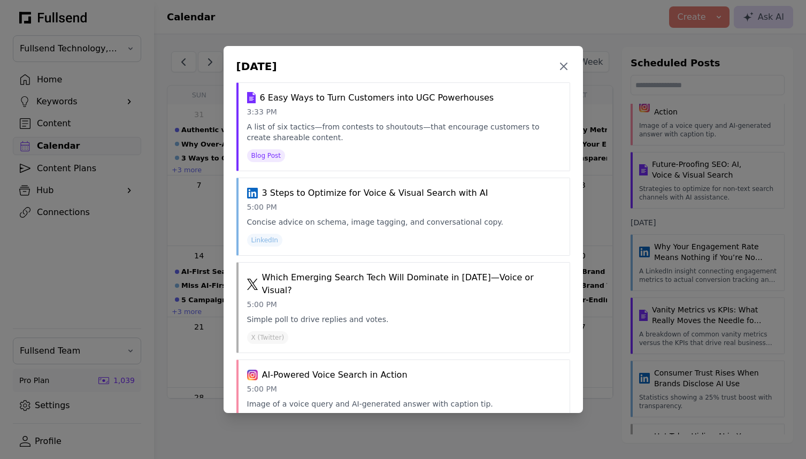
click at [633, 213] on div "September 4, 2025 Close 6 Easy Ways to Turn Customers into UGC Powerhouses 3:33…" at bounding box center [403, 229] width 806 height 459
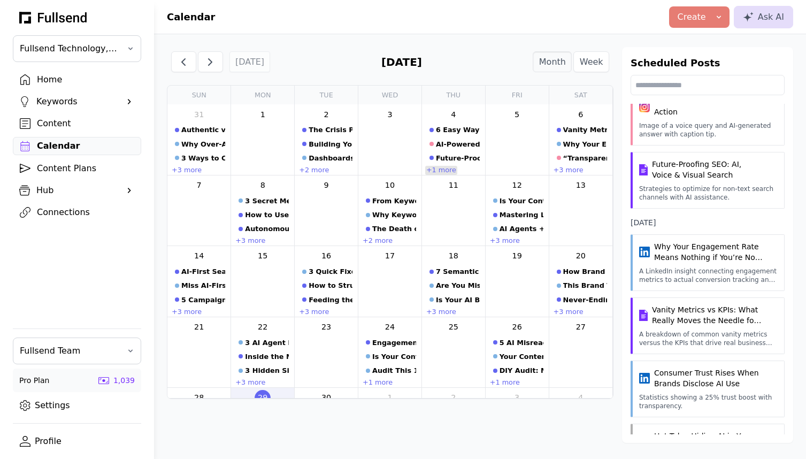
click at [442, 170] on link "+1 more" at bounding box center [441, 170] width 32 height 9
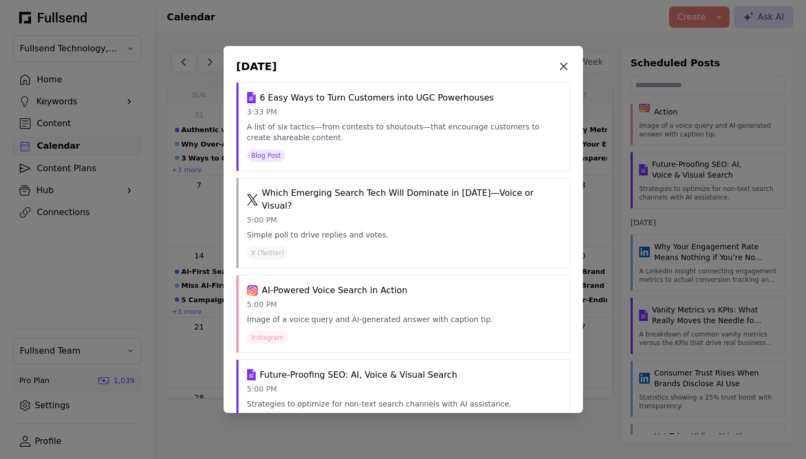
click at [564, 64] on icon at bounding box center [563, 66] width 13 height 13
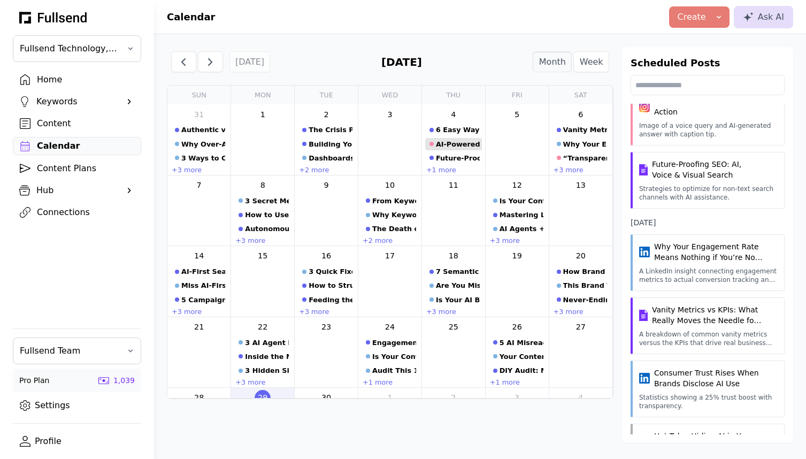
click at [452, 146] on div "AI-Powered Voice Search in Action" at bounding box center [458, 144] width 44 height 10
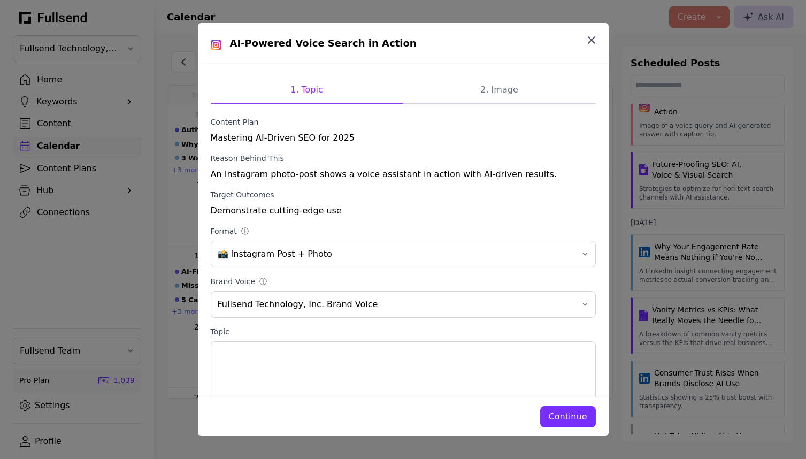
click at [589, 45] on icon "button" at bounding box center [591, 40] width 13 height 13
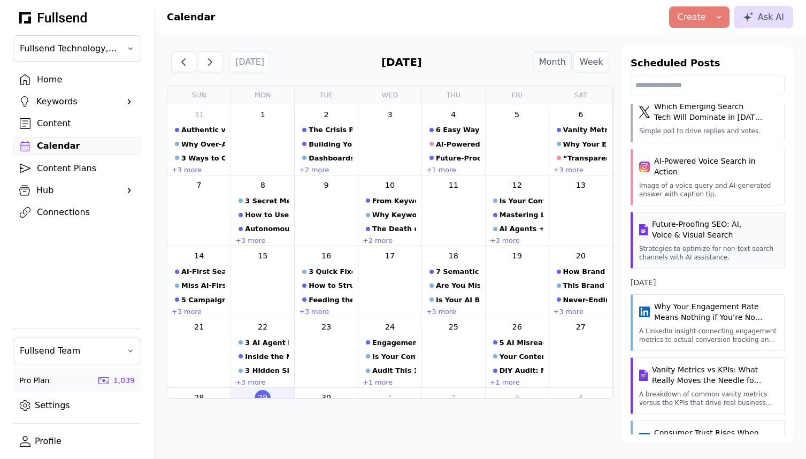
scroll to position [394, 0]
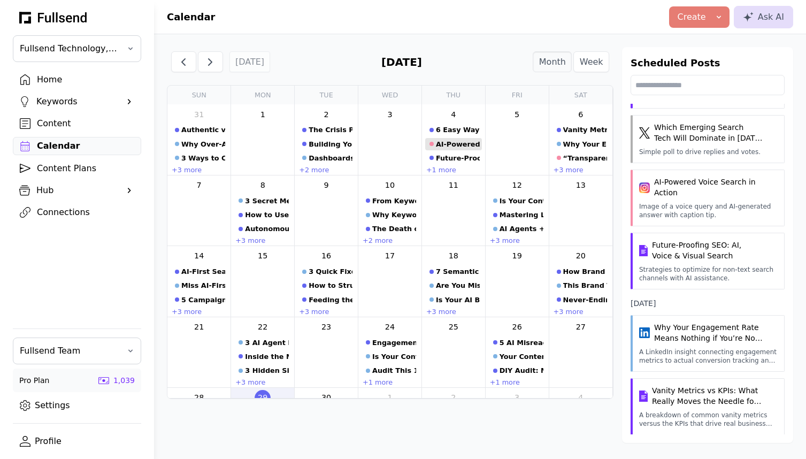
click at [458, 145] on div "AI-Powered Voice Search in Action" at bounding box center [458, 144] width 44 height 10
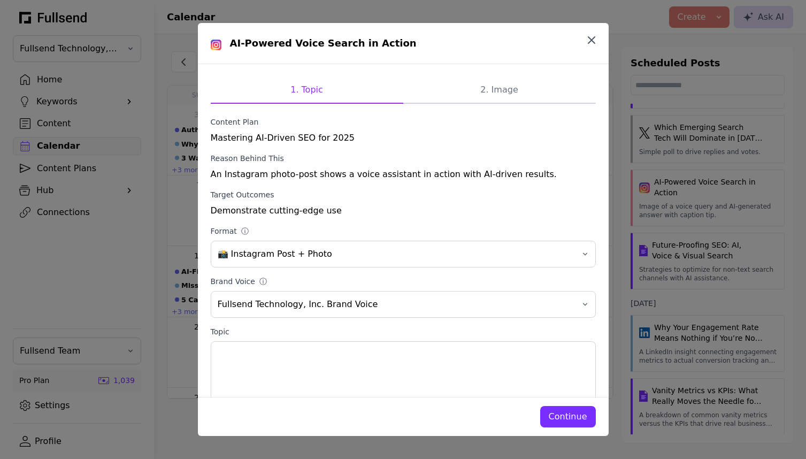
click at [590, 41] on icon "button" at bounding box center [591, 40] width 6 height 6
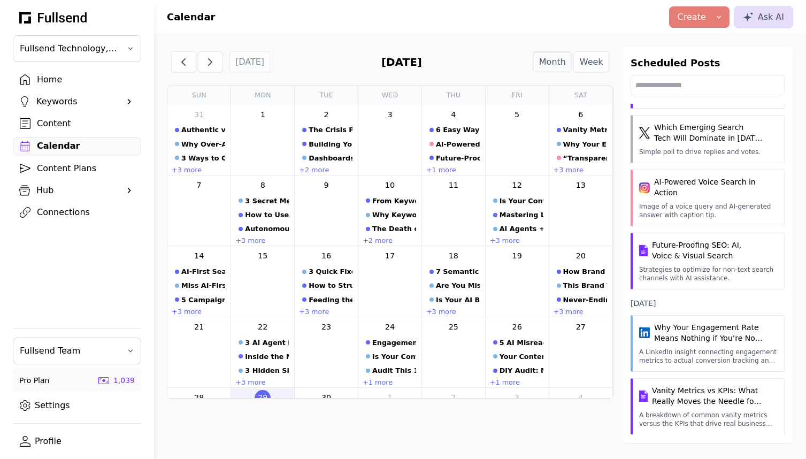
click at [51, 76] on div "Home" at bounding box center [85, 79] width 97 height 13
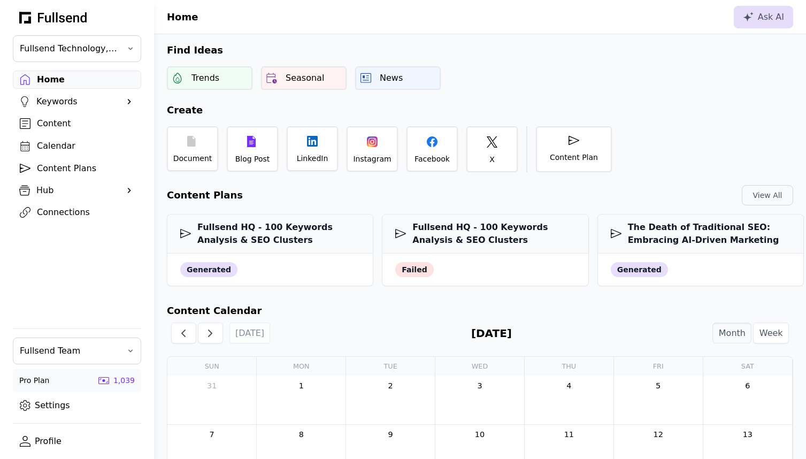
click at [82, 173] on div "Content Plans" at bounding box center [85, 168] width 97 height 13
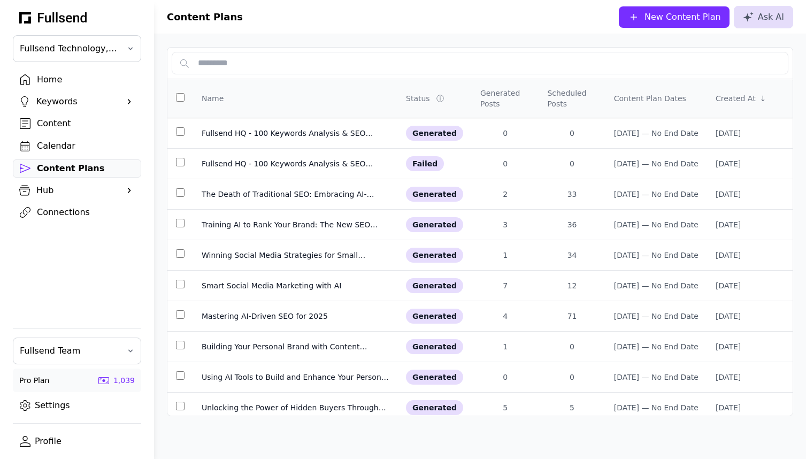
click at [649, 14] on div "New Content Plan" at bounding box center [674, 17] width 94 height 13
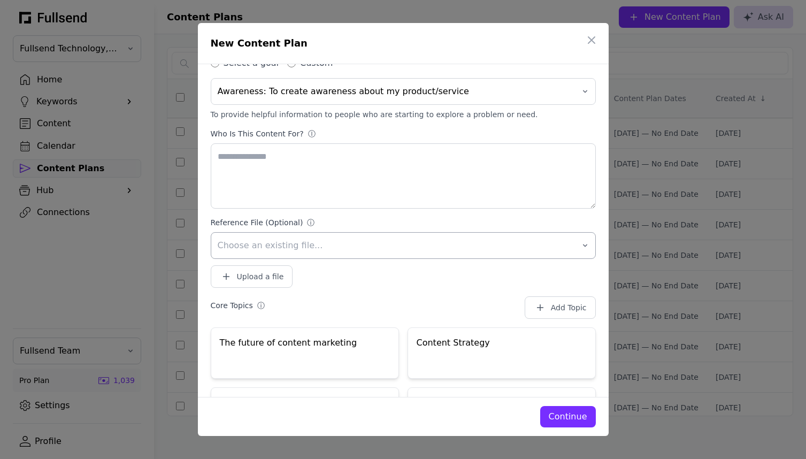
scroll to position [189, 0]
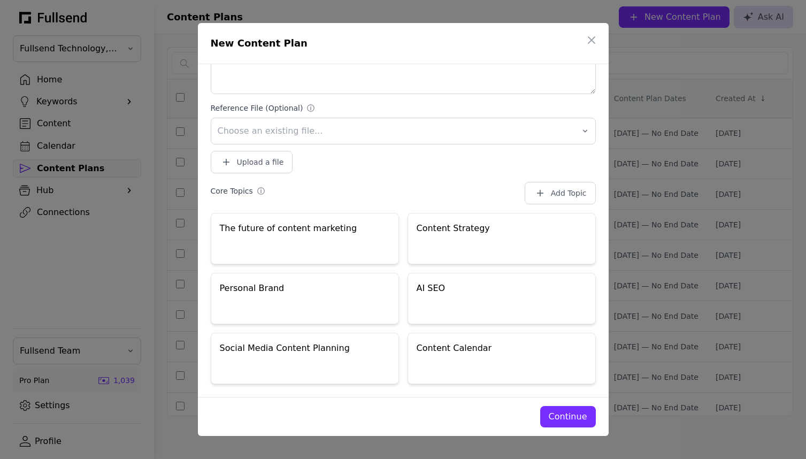
click at [571, 420] on div "Continue" at bounding box center [568, 416] width 38 height 13
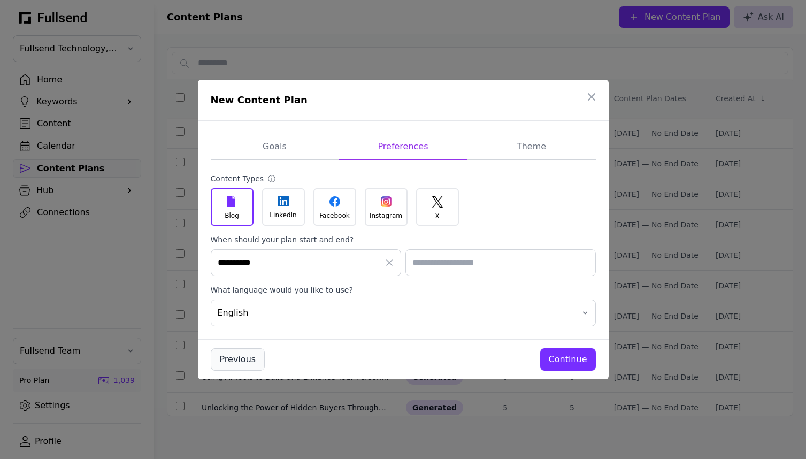
click at [234, 353] on div "Previous" at bounding box center [238, 359] width 36 height 13
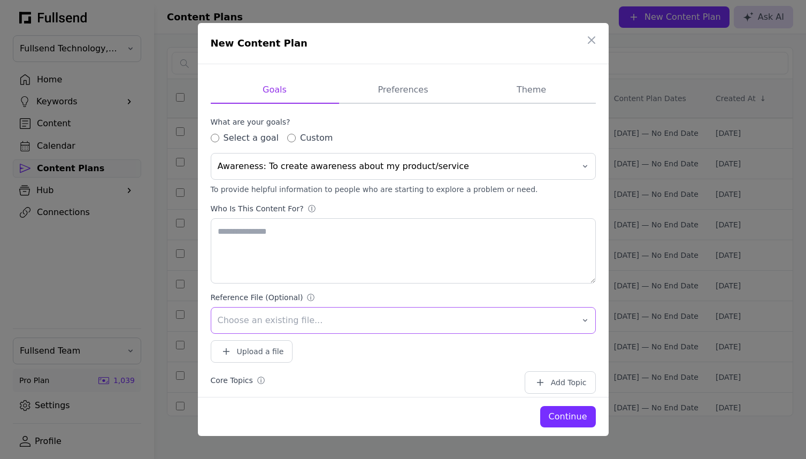
click at [564, 320] on span "Choose an existing file..." at bounding box center [396, 320] width 356 height 13
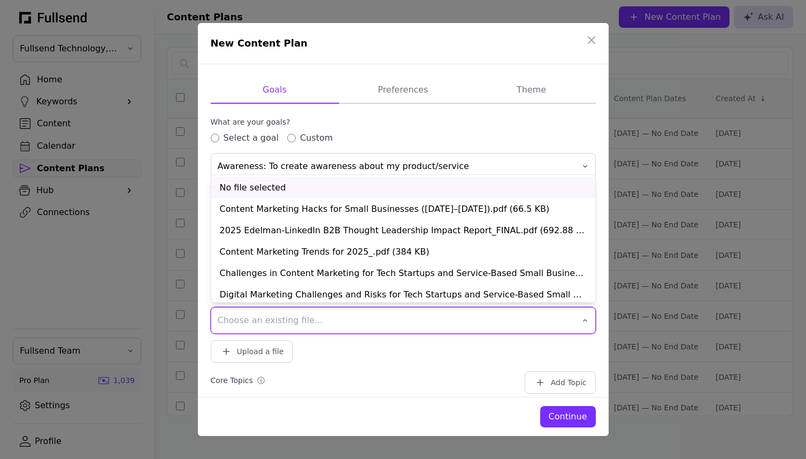
click at [564, 320] on span "Choose an existing file..." at bounding box center [396, 320] width 356 height 13
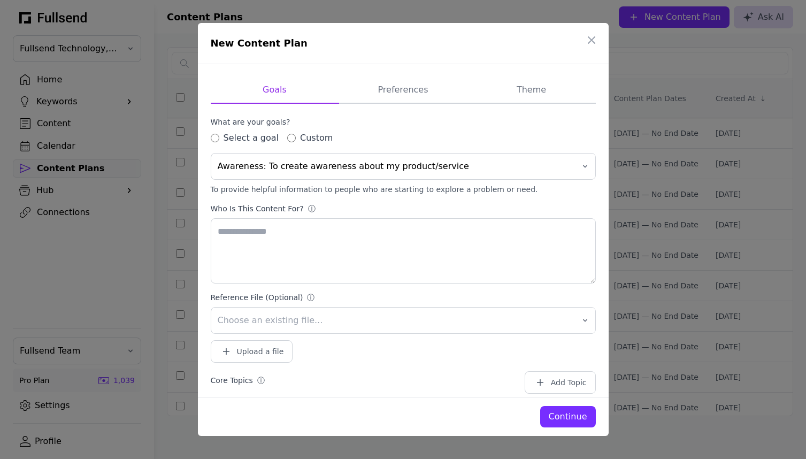
click at [59, 161] on link "Content Plans" at bounding box center [77, 168] width 128 height 18
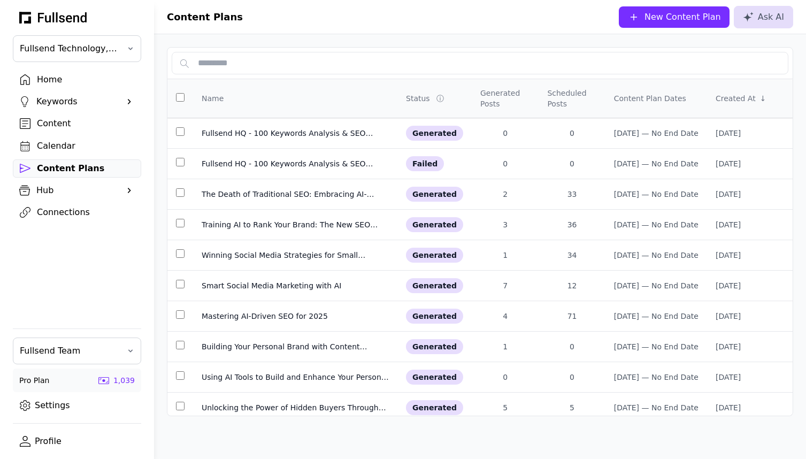
click at [47, 192] on div "Hub" at bounding box center [76, 190] width 81 height 13
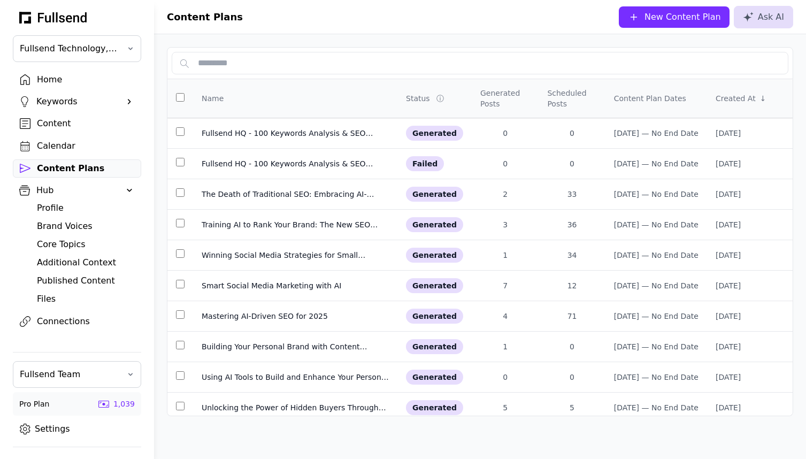
click at [47, 209] on div "Profile" at bounding box center [85, 208] width 97 height 13
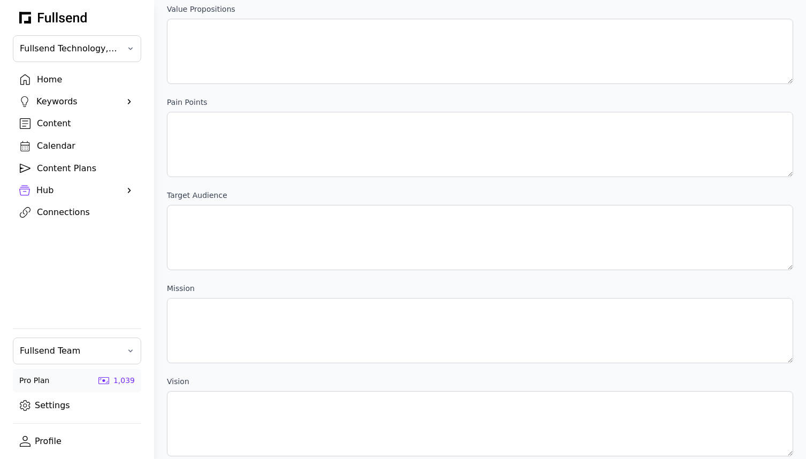
scroll to position [236, 0]
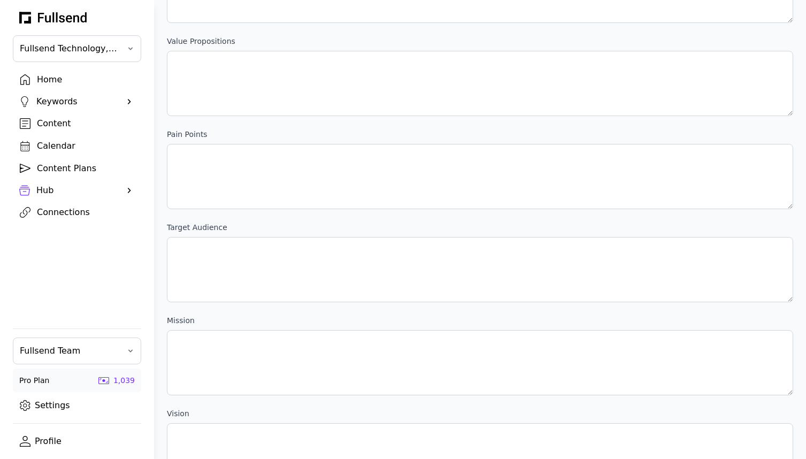
click at [55, 164] on div "Content Plans" at bounding box center [85, 168] width 97 height 13
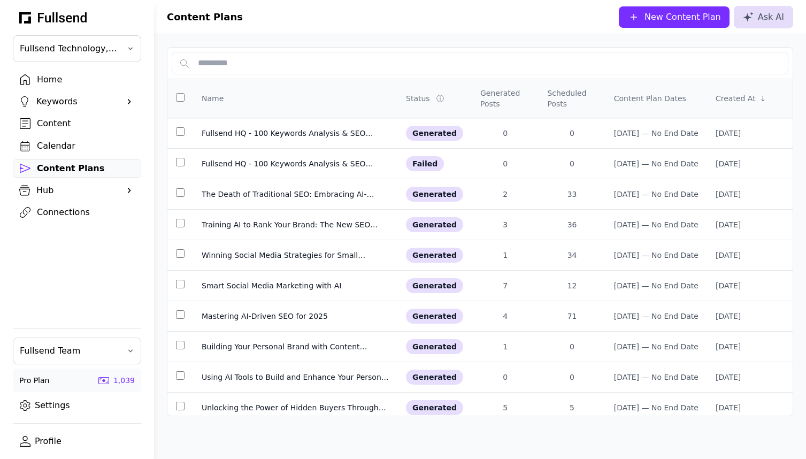
click at [710, 21] on div "New Content Plan" at bounding box center [682, 17] width 76 height 13
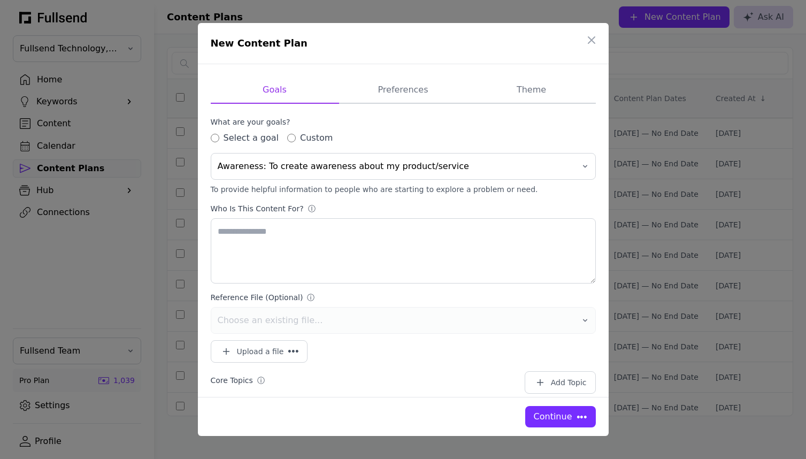
type textarea "**********"
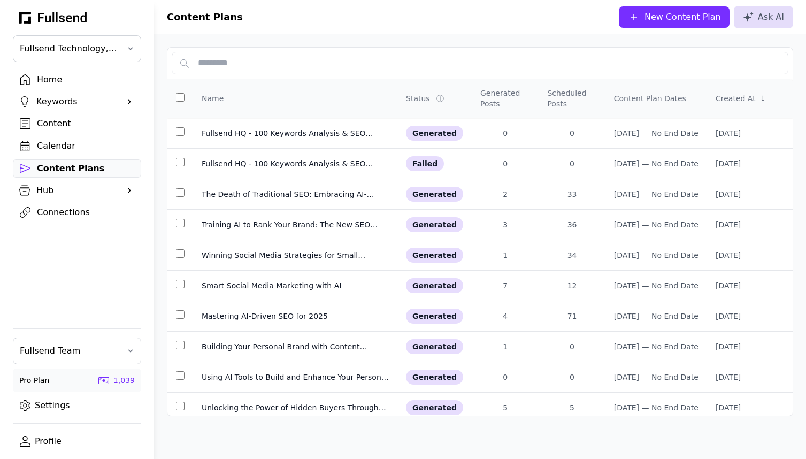
click at [59, 290] on div "Home Keywords Suggestions Company Keywords Competitor Keywords Content Calendar…" at bounding box center [77, 193] width 154 height 245
click at [39, 191] on div "Hub" at bounding box center [76, 190] width 81 height 13
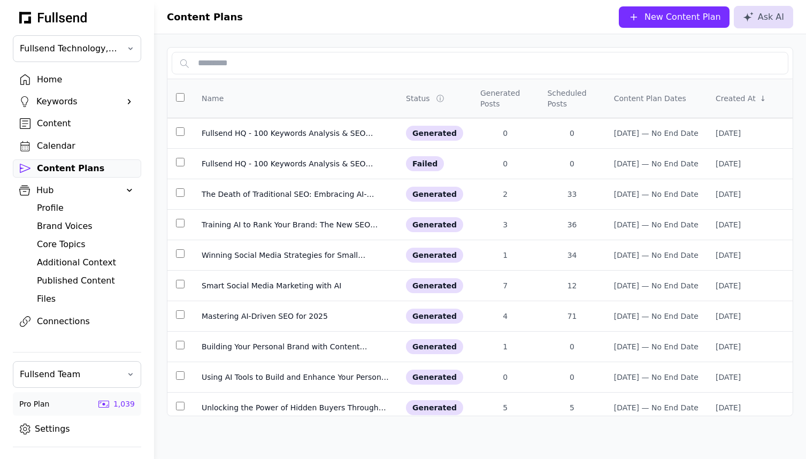
click at [63, 240] on div "Core Topics" at bounding box center [85, 244] width 97 height 13
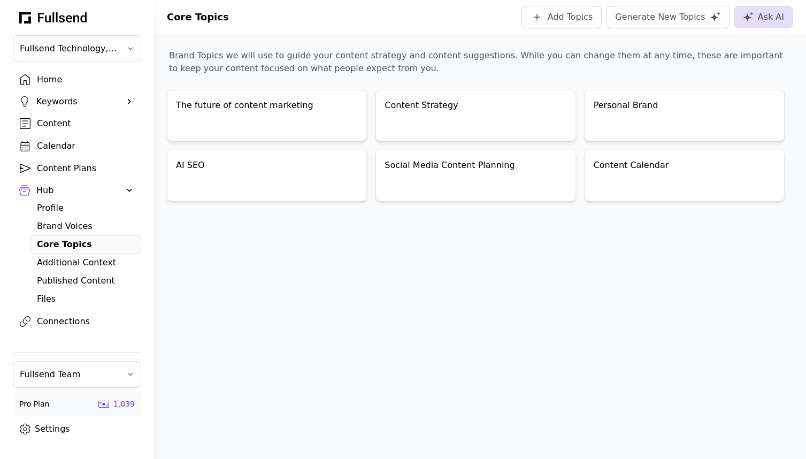
click at [45, 169] on div "Content Plans" at bounding box center [85, 168] width 97 height 13
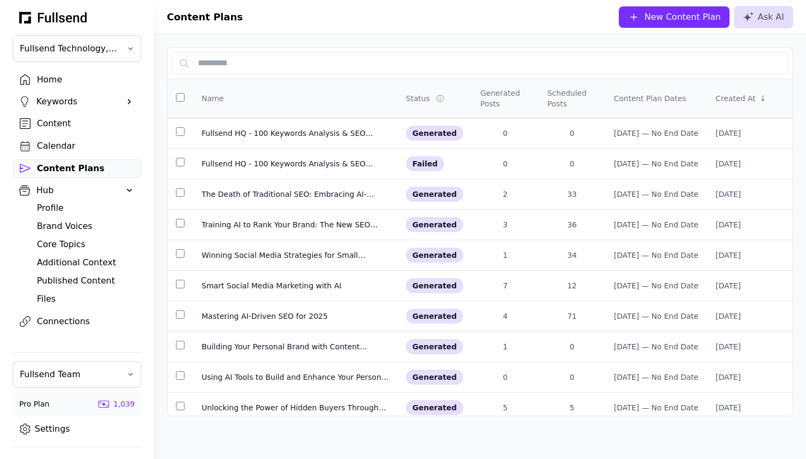
click at [656, 21] on div "New Content Plan" at bounding box center [682, 17] width 76 height 13
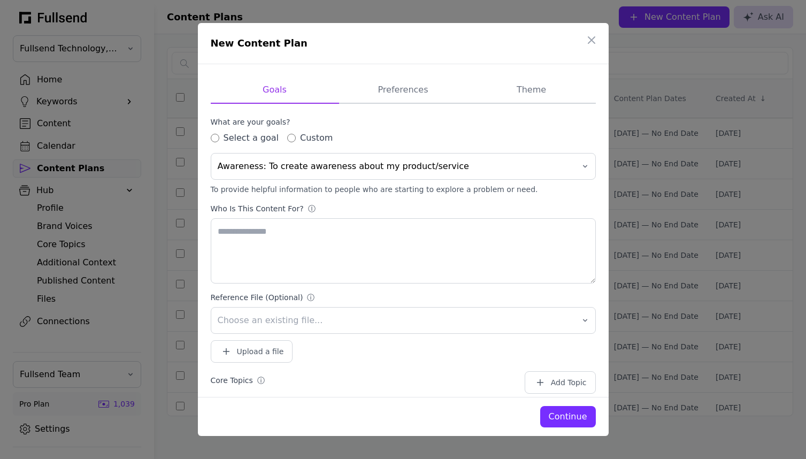
click at [571, 419] on div "Continue" at bounding box center [568, 416] width 38 height 13
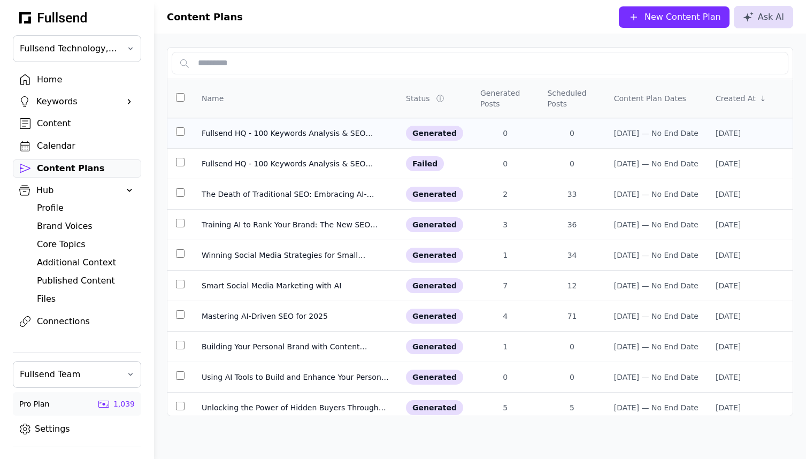
click at [287, 136] on div "Fullsend HQ - 100 Keywords Analysis & SEO Clusters" at bounding box center [295, 133] width 187 height 11
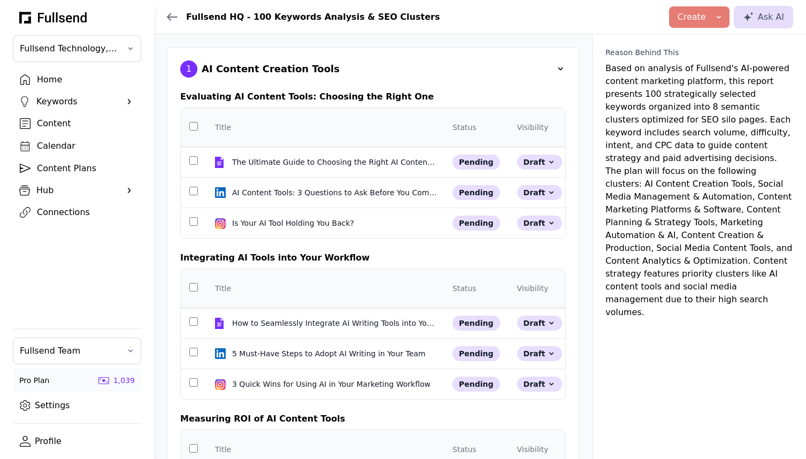
click at [173, 16] on icon at bounding box center [172, 17] width 11 height 9
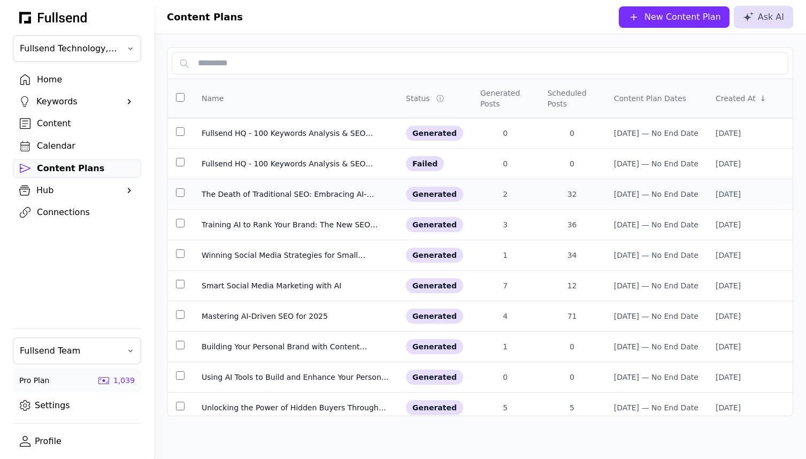
click at [263, 192] on div "The Death of Traditional SEO: Embracing AI-Driven Marketing" at bounding box center [295, 194] width 187 height 11
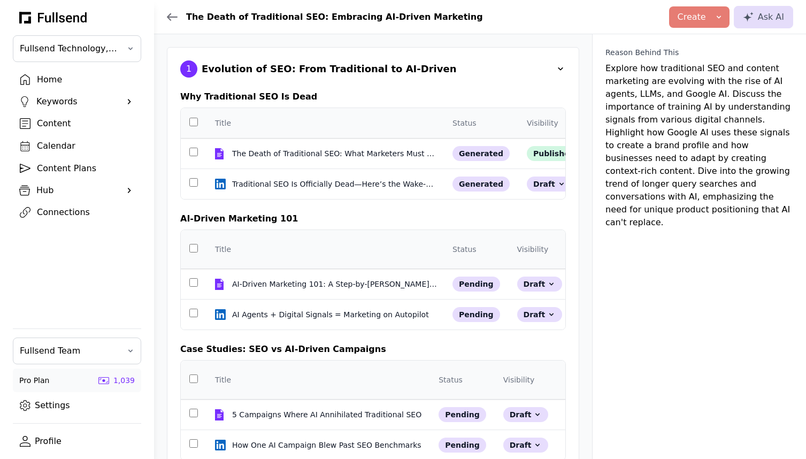
click at [59, 123] on div "Content" at bounding box center [85, 123] width 97 height 13
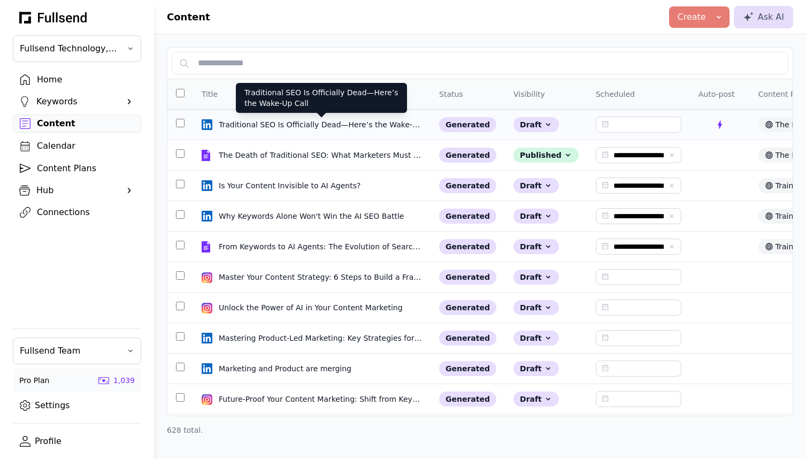
click at [240, 121] on div "Traditional SEO Is Officially Dead—Here’s the Wake-Up Call" at bounding box center [321, 124] width 205 height 11
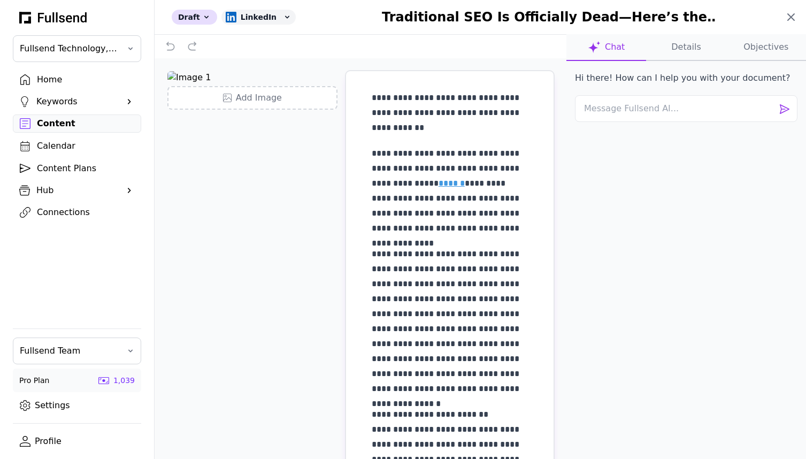
click at [790, 17] on icon at bounding box center [791, 17] width 6 height 6
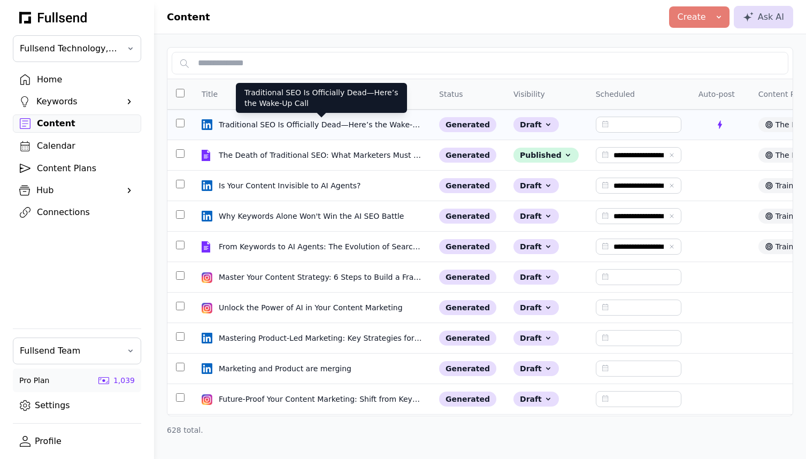
click at [255, 128] on div "Traditional SEO Is Officially Dead—Here’s the Wake-Up Call" at bounding box center [321, 124] width 205 height 11
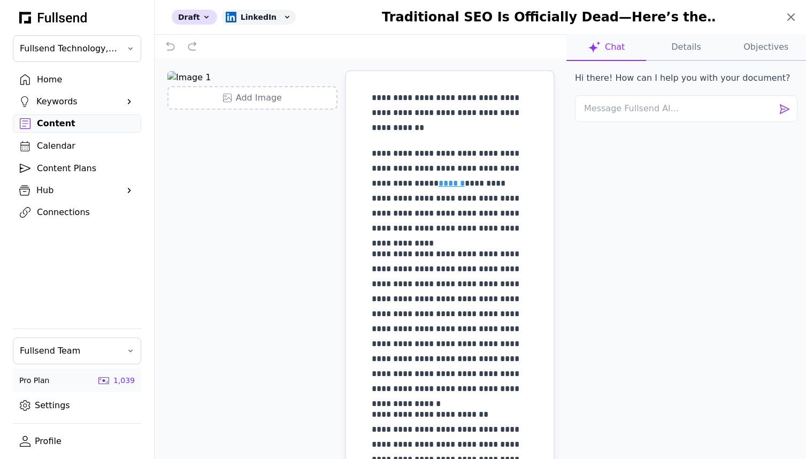
click at [788, 17] on icon at bounding box center [790, 17] width 13 height 13
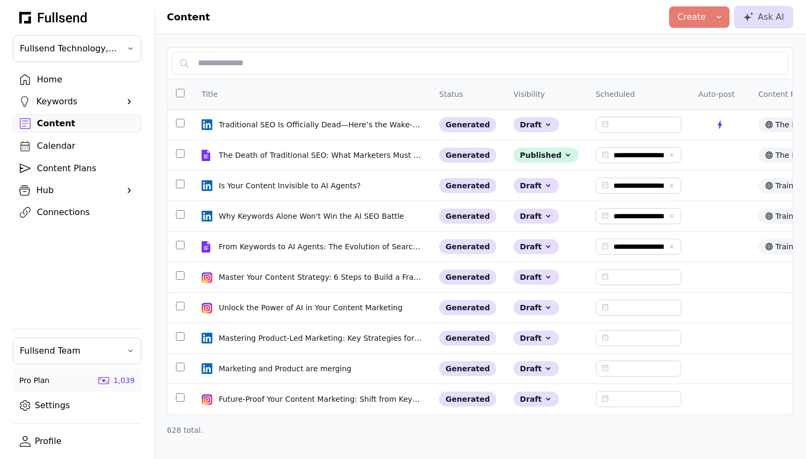
click at [67, 168] on div "Content Plans" at bounding box center [85, 168] width 97 height 13
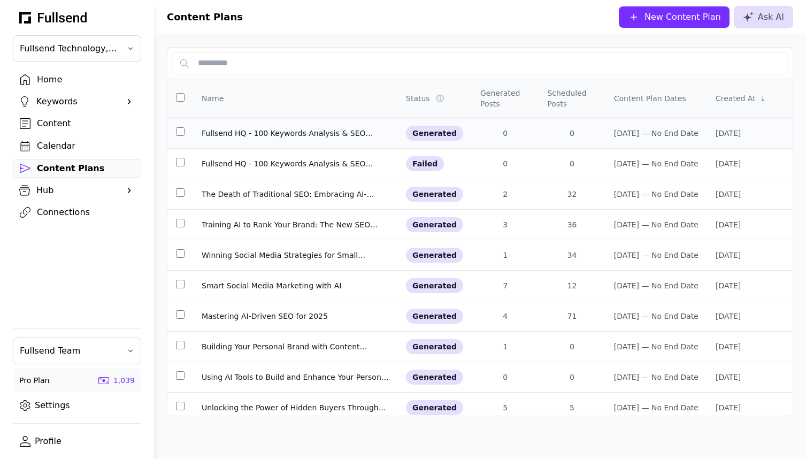
click at [273, 129] on div "Fullsend HQ - 100 Keywords Analysis & SEO Clusters" at bounding box center [295, 133] width 187 height 11
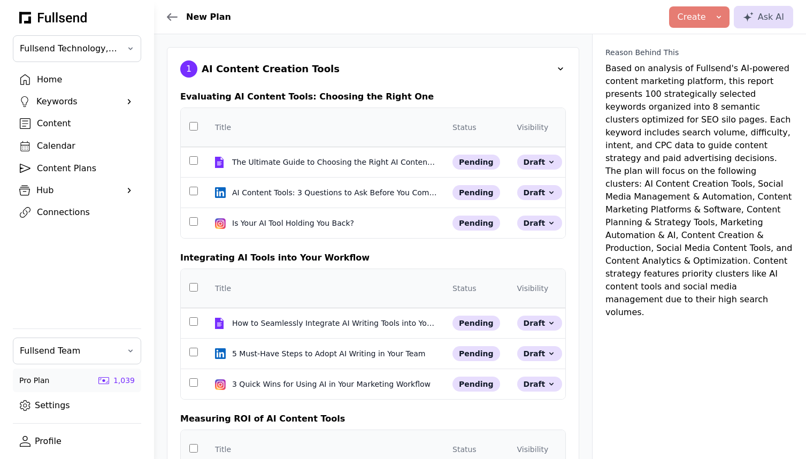
click at [49, 187] on div "Hub" at bounding box center [76, 190] width 81 height 13
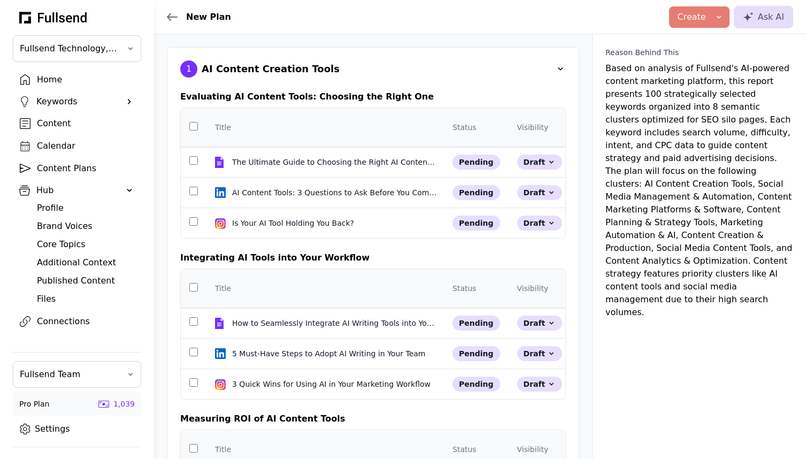
click at [71, 242] on div "Core Topics" at bounding box center [85, 244] width 97 height 13
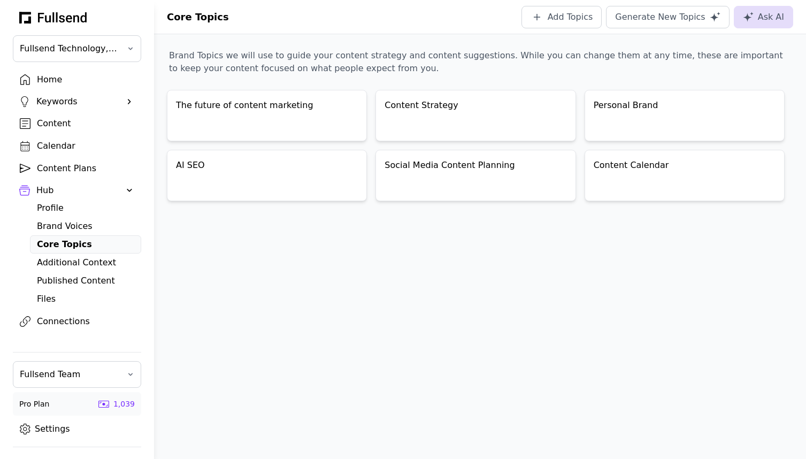
click at [55, 170] on div "Content Plans" at bounding box center [85, 168] width 97 height 13
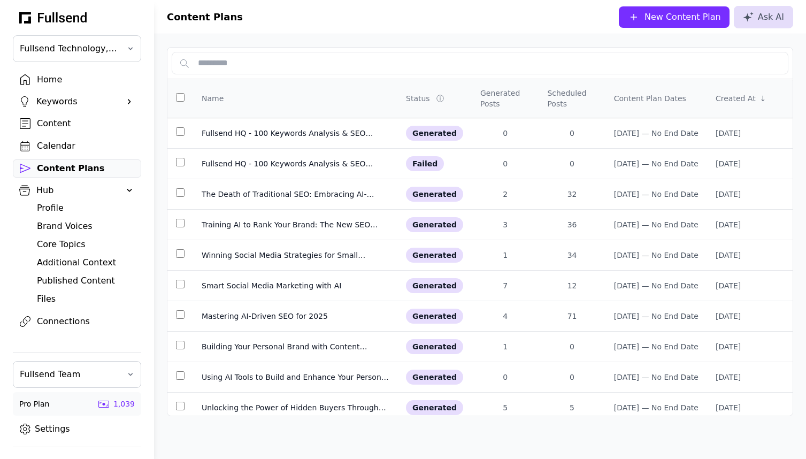
click at [706, 24] on button "New Content Plan" at bounding box center [674, 16] width 111 height 21
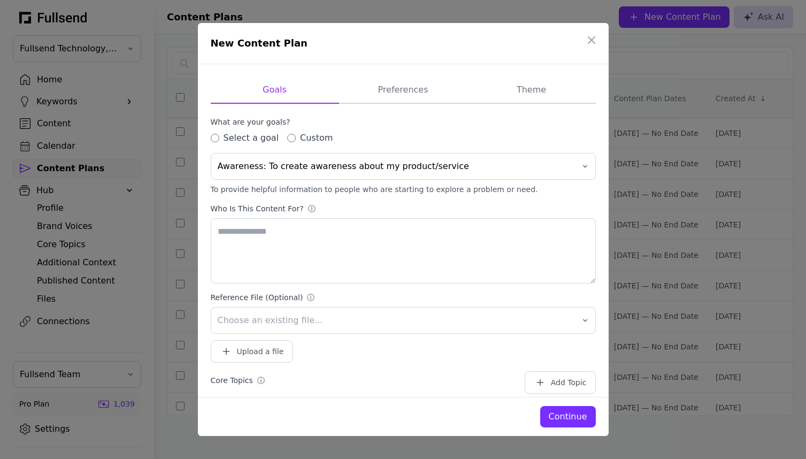
type textarea "**********"
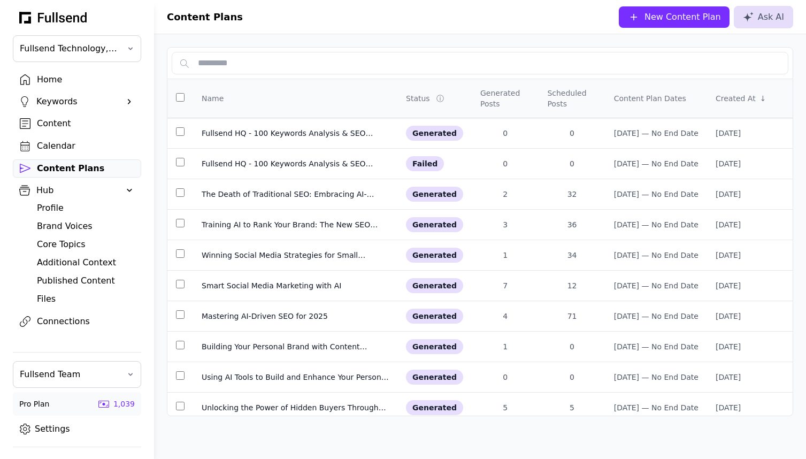
click at [51, 83] on div "Home" at bounding box center [85, 79] width 97 height 13
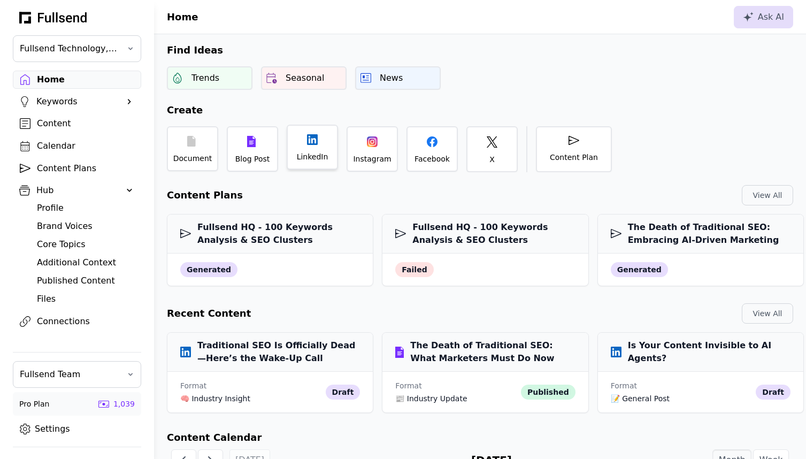
click at [318, 157] on div "LinkedIn" at bounding box center [313, 156] width 32 height 11
click at [59, 102] on div "Keywords" at bounding box center [76, 101] width 81 height 13
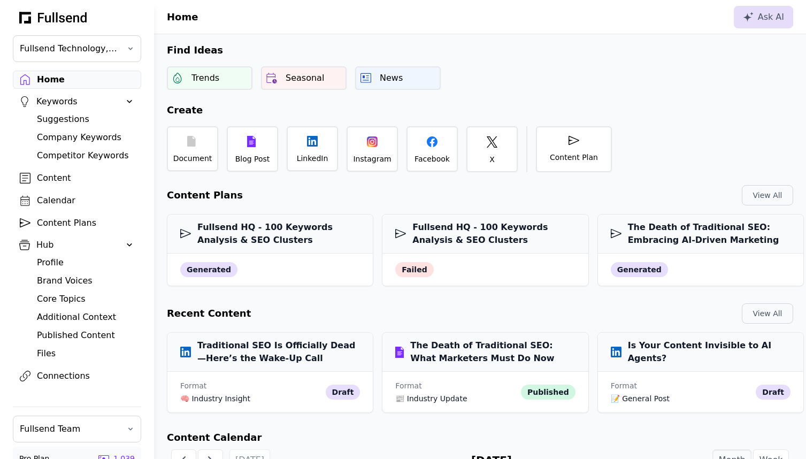
click at [59, 119] on div "Suggestions" at bounding box center [85, 119] width 97 height 13
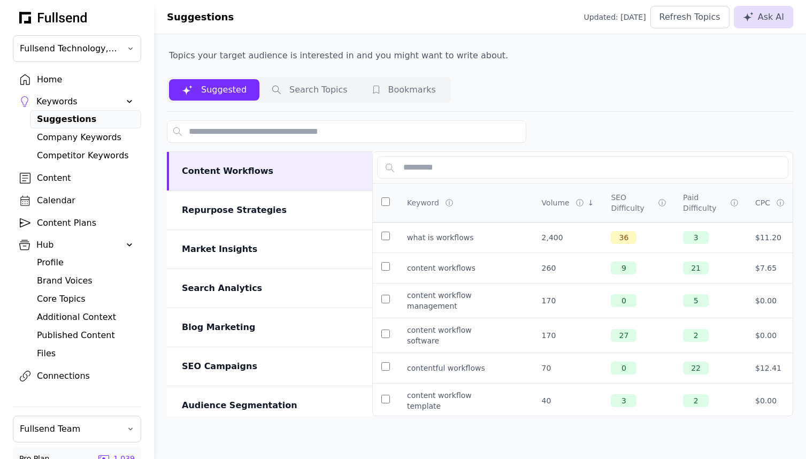
click at [61, 219] on div "Content Plans" at bounding box center [85, 223] width 97 height 13
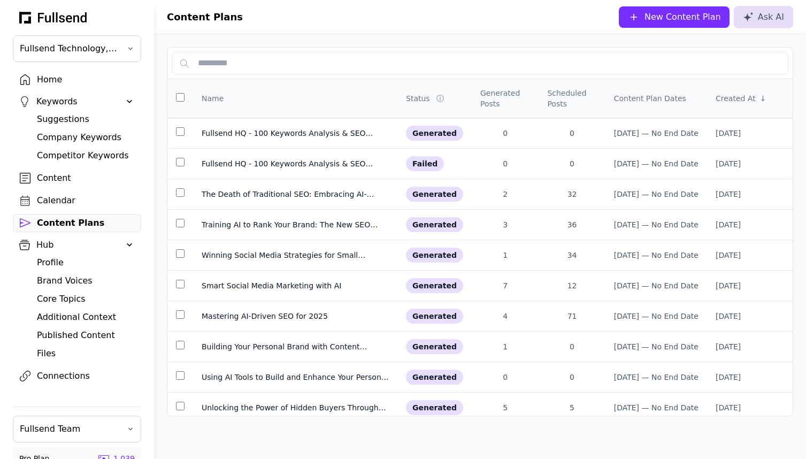
click at [48, 356] on div "Files" at bounding box center [85, 353] width 97 height 13
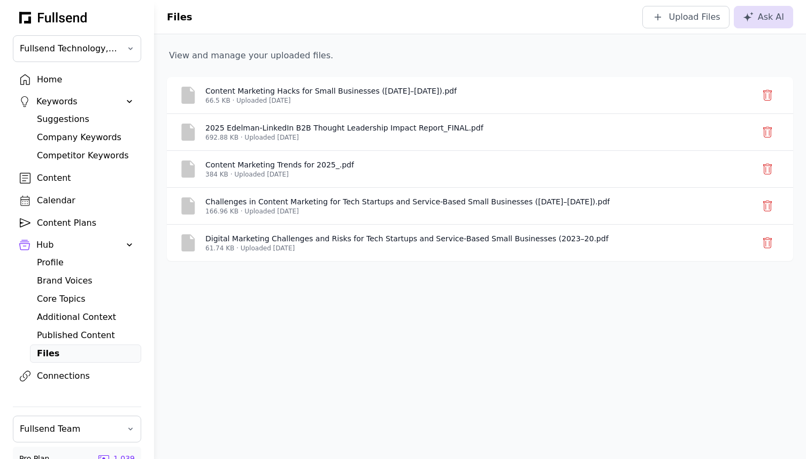
click at [59, 299] on div "Core Topics" at bounding box center [85, 298] width 97 height 13
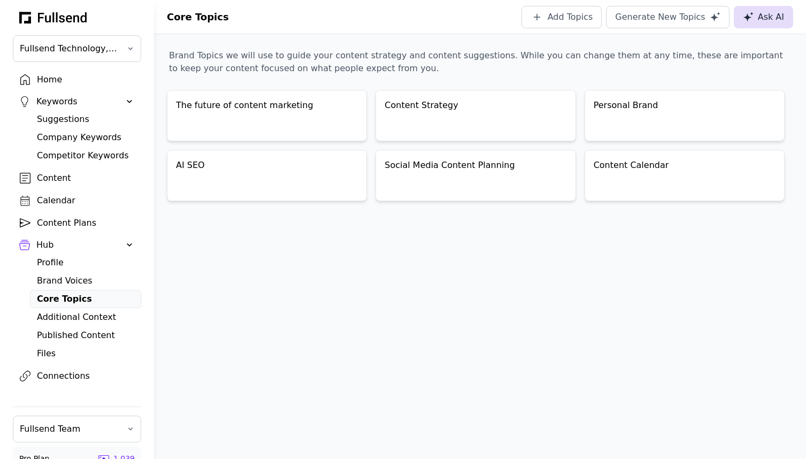
click at [768, 19] on div "Ask AI" at bounding box center [763, 17] width 41 height 13
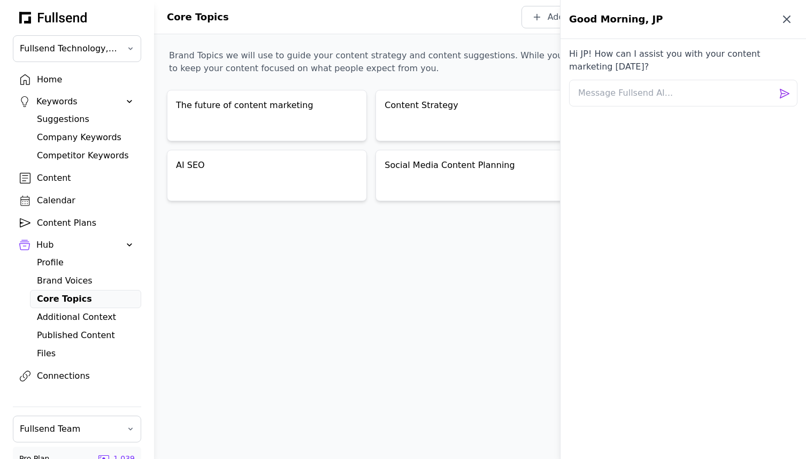
click at [784, 21] on icon "button" at bounding box center [786, 19] width 6 height 6
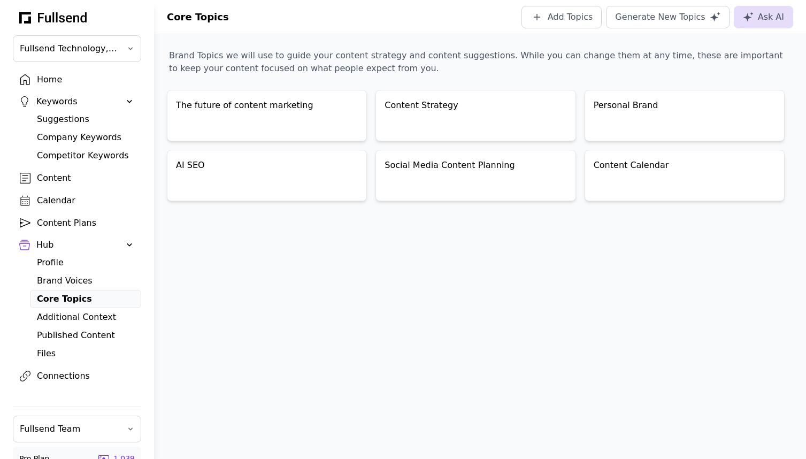
click at [61, 226] on div "Content Plans" at bounding box center [85, 223] width 97 height 13
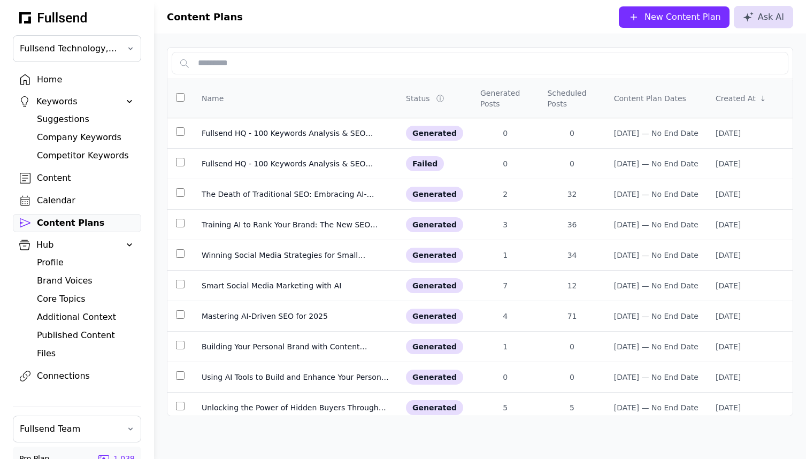
click at [657, 12] on div "New Content Plan" at bounding box center [682, 17] width 76 height 13
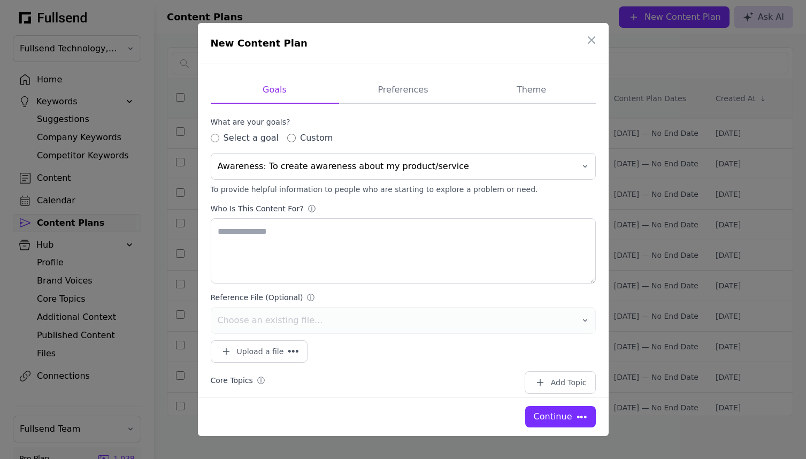
type textarea "**********"
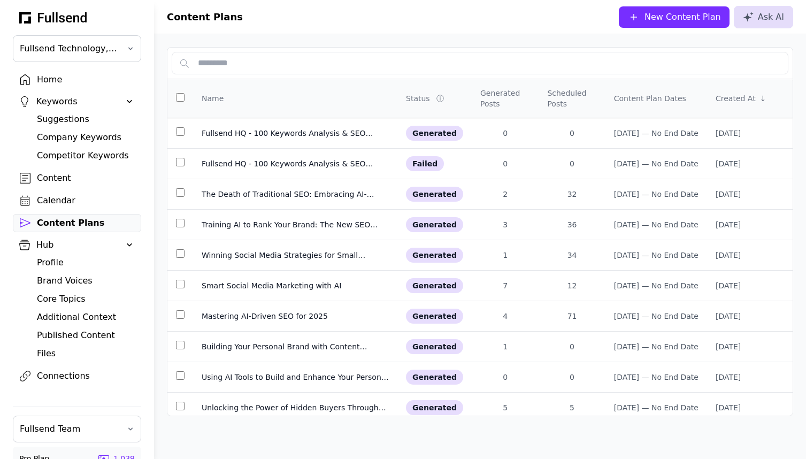
click at [55, 84] on div "Home" at bounding box center [85, 79] width 97 height 13
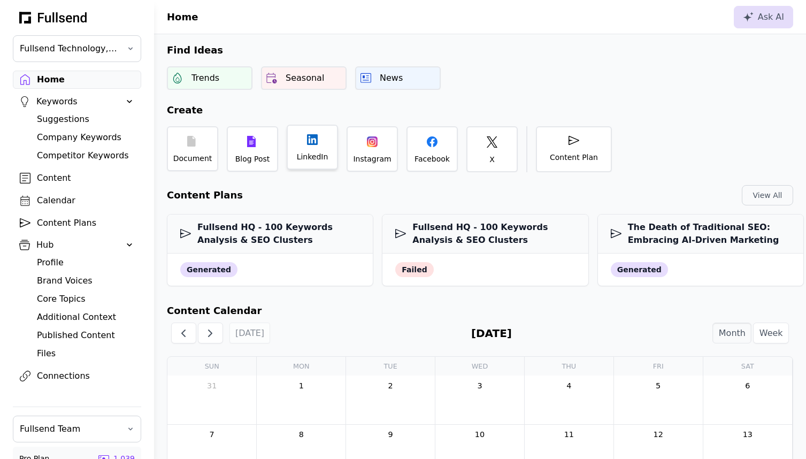
click at [315, 165] on div "LinkedIn" at bounding box center [312, 147] width 51 height 45
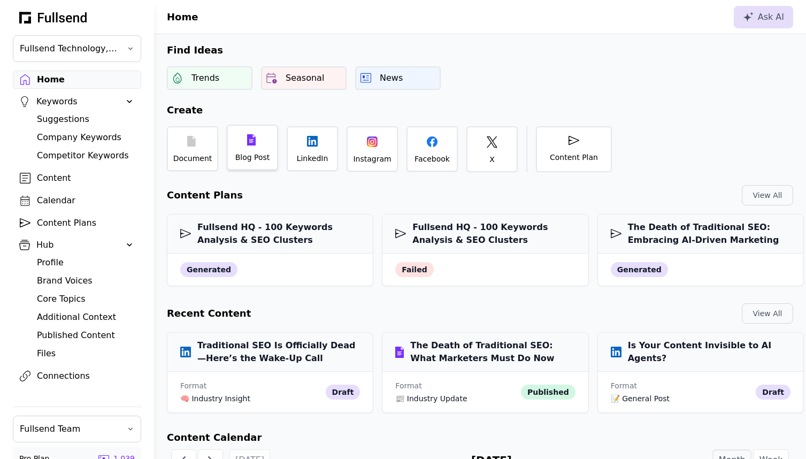
click at [248, 158] on div "Blog Post" at bounding box center [252, 157] width 35 height 11
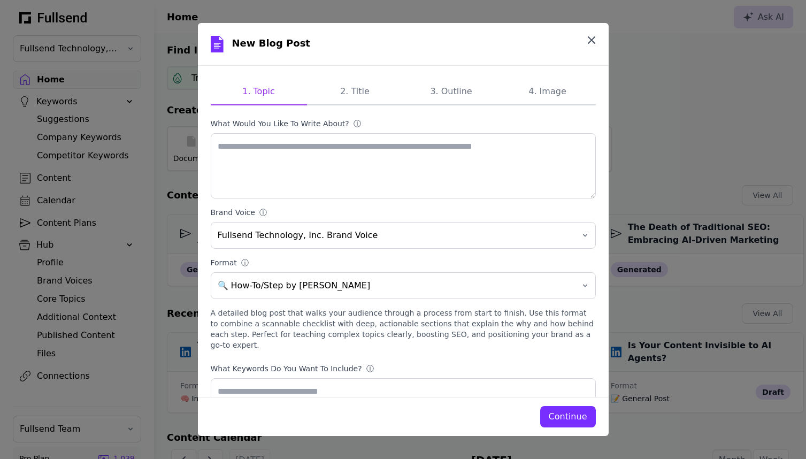
click at [589, 41] on icon "button" at bounding box center [591, 40] width 6 height 6
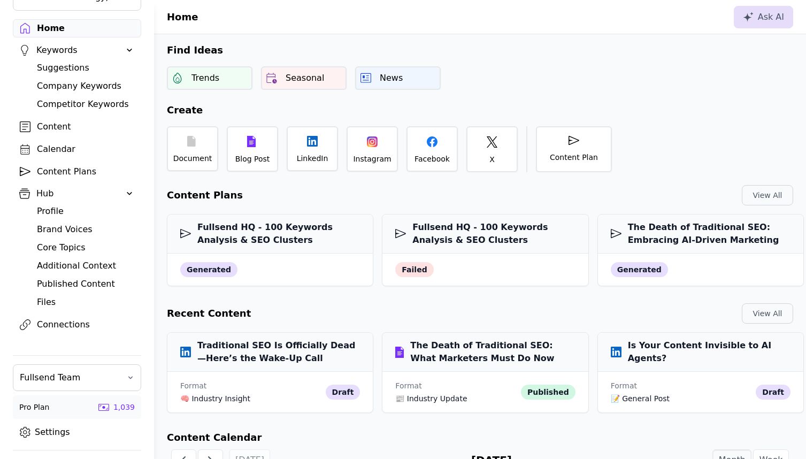
scroll to position [78, 0]
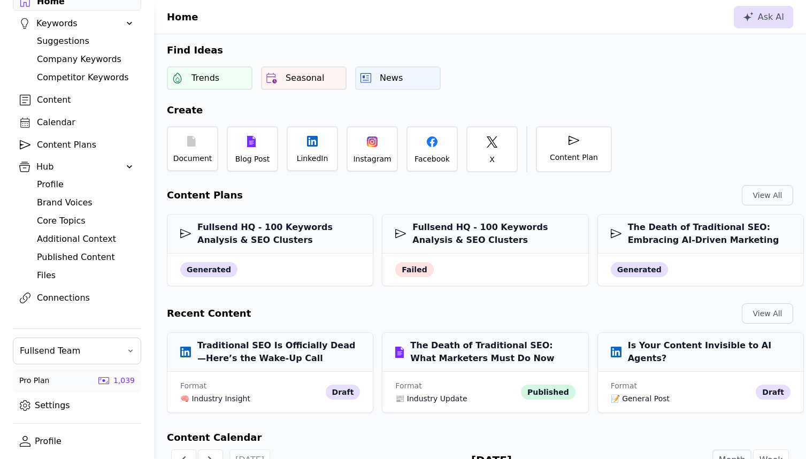
click at [48, 407] on link "Settings" at bounding box center [77, 405] width 128 height 18
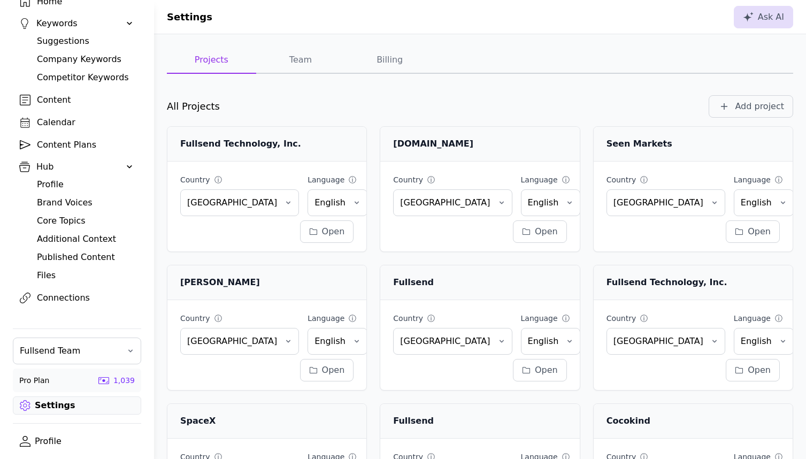
click at [301, 58] on button "Team" at bounding box center [300, 60] width 89 height 27
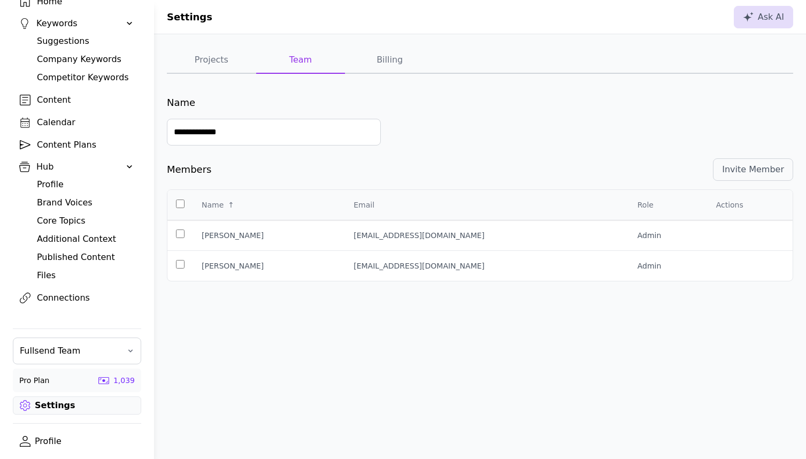
click at [179, 236] on td at bounding box center [180, 235] width 26 height 30
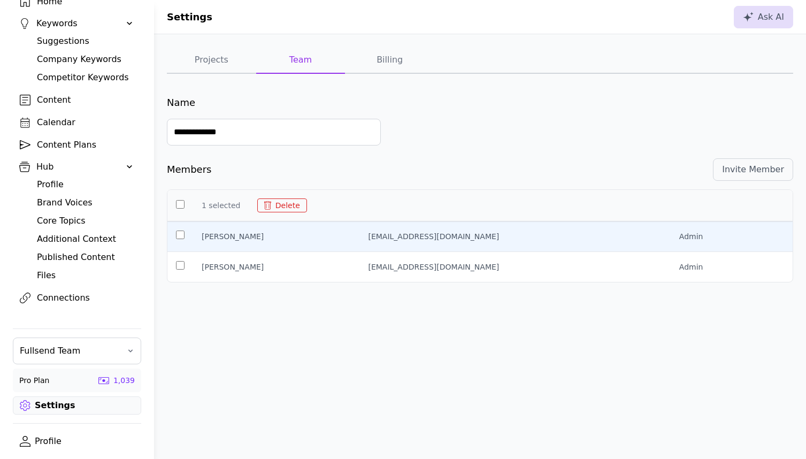
click at [179, 236] on td at bounding box center [180, 236] width 26 height 30
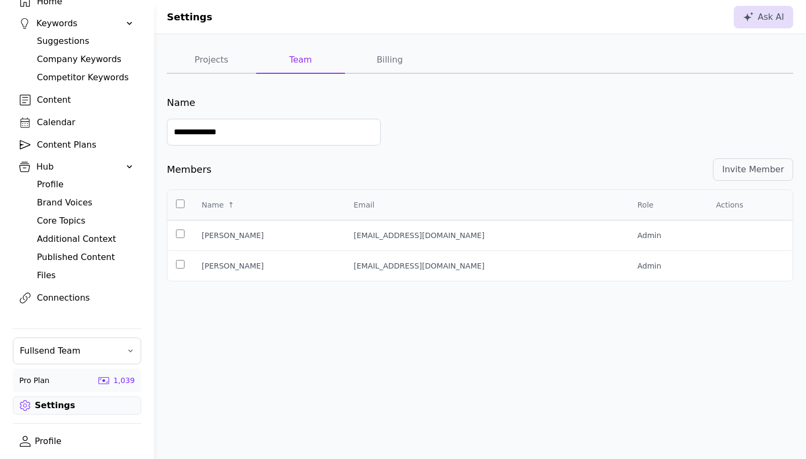
click at [180, 234] on td at bounding box center [180, 235] width 26 height 30
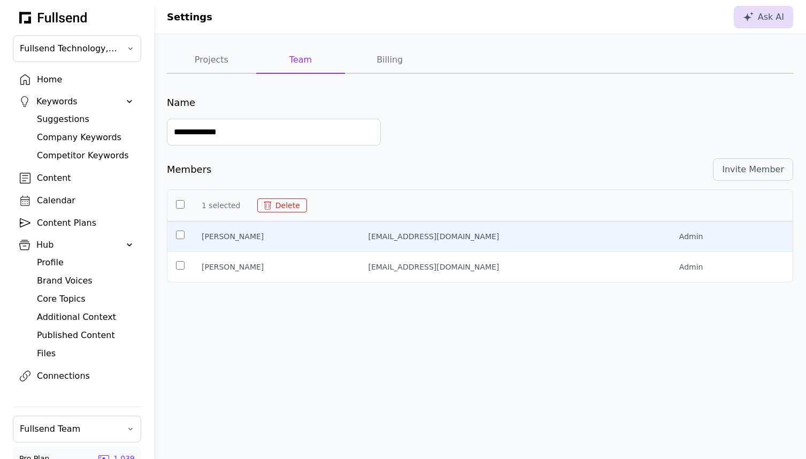
click at [48, 80] on div "Home" at bounding box center [85, 79] width 97 height 13
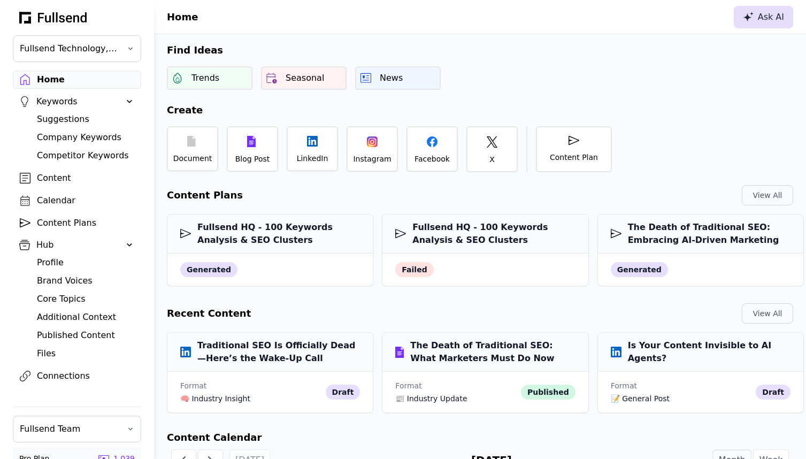
click at [761, 25] on button "Ask AI" at bounding box center [763, 17] width 59 height 22
